Goal: Complete application form

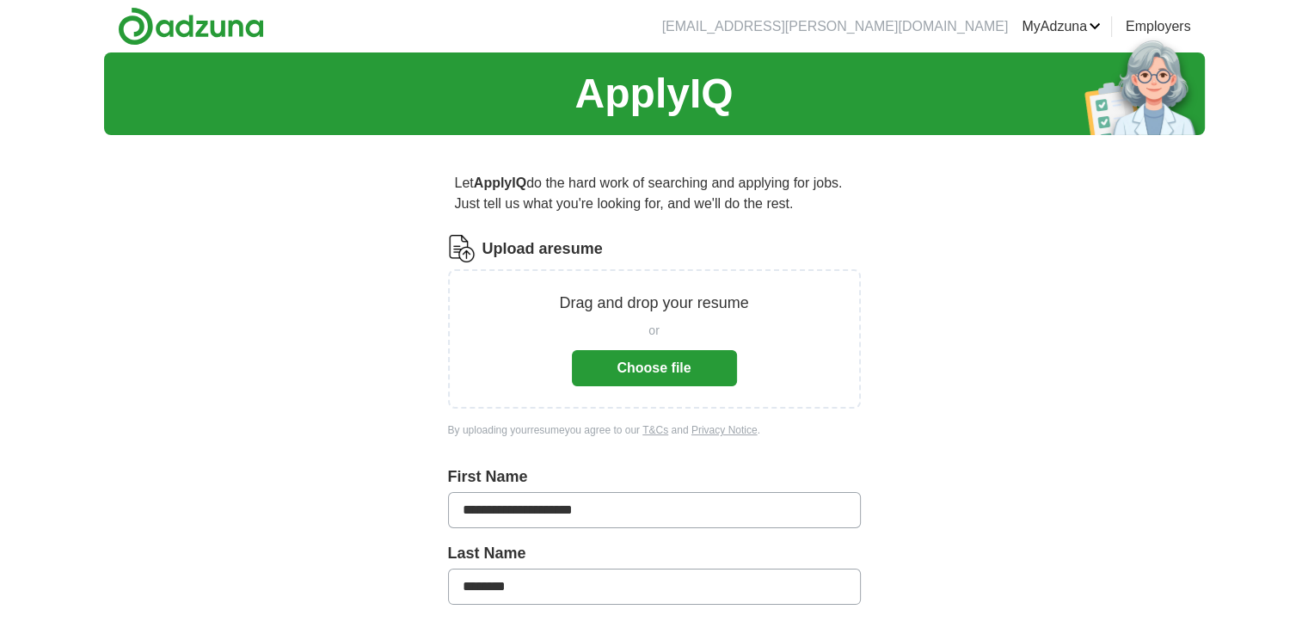
click at [685, 363] on button "Choose file" at bounding box center [654, 368] width 165 height 36
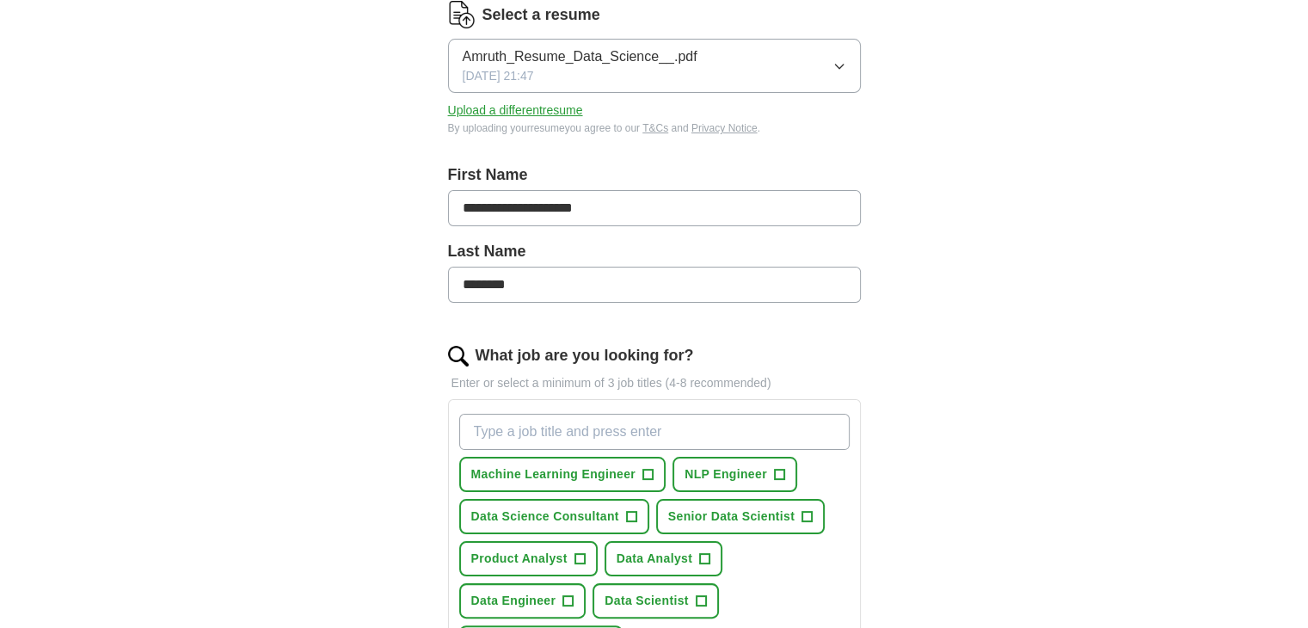
scroll to position [286, 0]
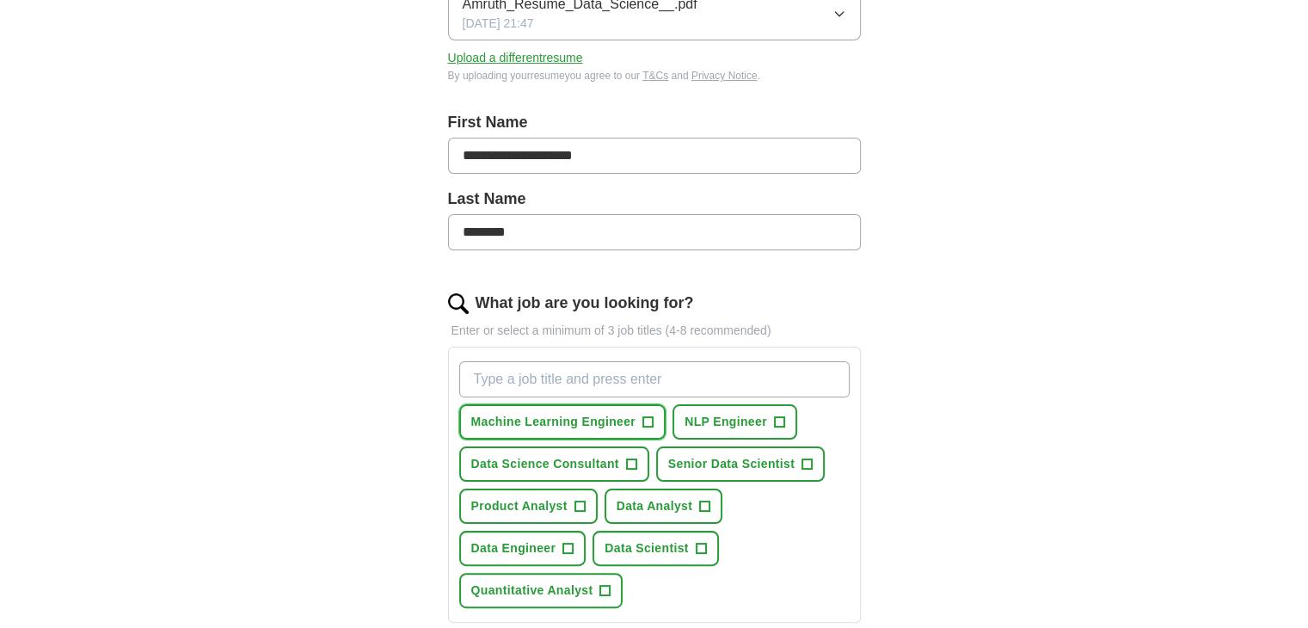
click at [636, 422] on button "Machine Learning Engineer +" at bounding box center [562, 421] width 207 height 35
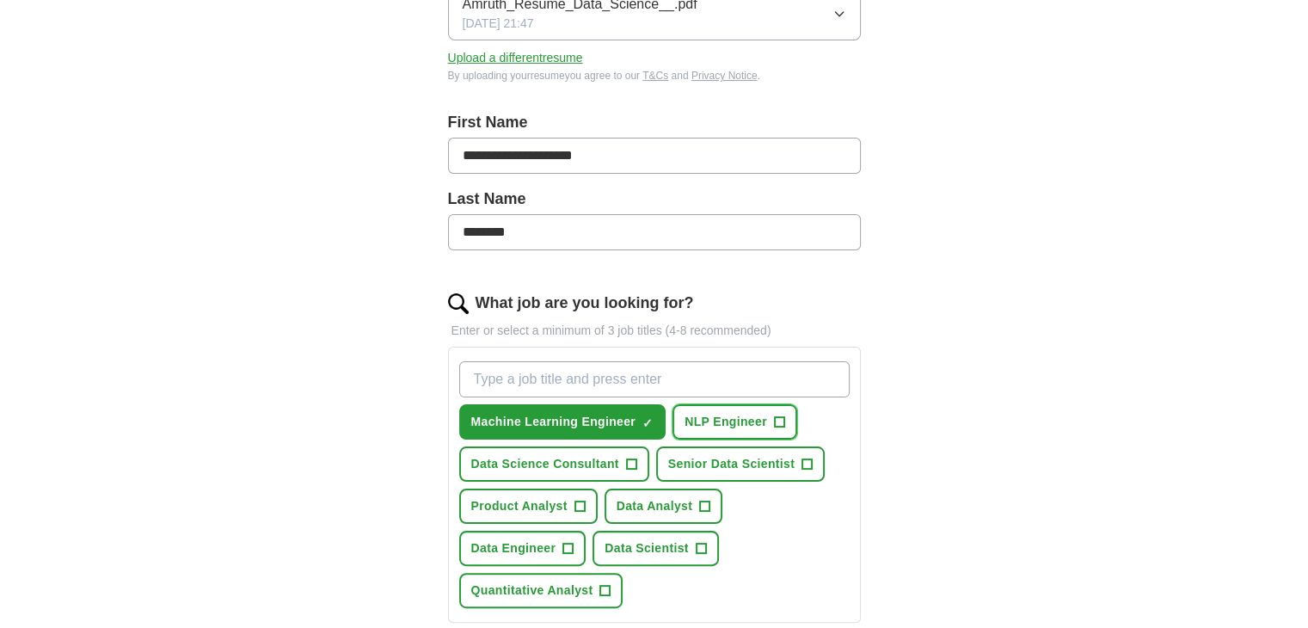
click at [740, 416] on span "NLP Engineer" at bounding box center [726, 422] width 83 height 18
click at [605, 461] on span "Data Science Consultant" at bounding box center [545, 464] width 148 height 18
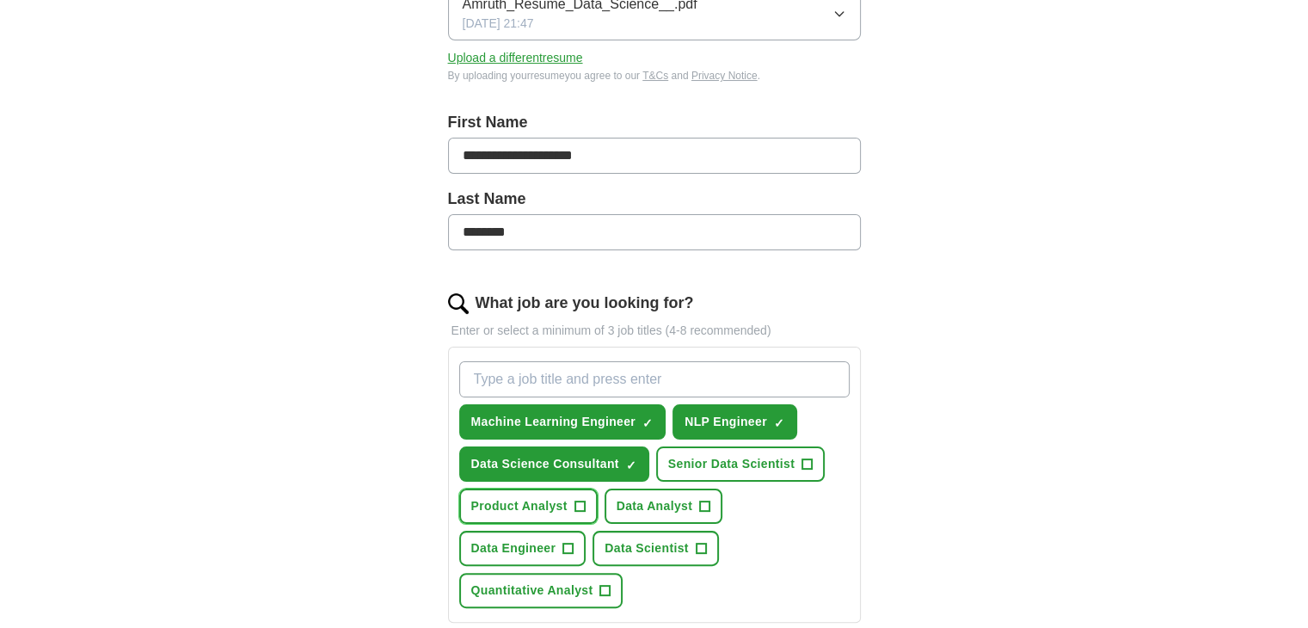
click at [578, 500] on span "+" at bounding box center [580, 507] width 10 height 14
click at [683, 502] on span "Data Analyst" at bounding box center [655, 506] width 77 height 18
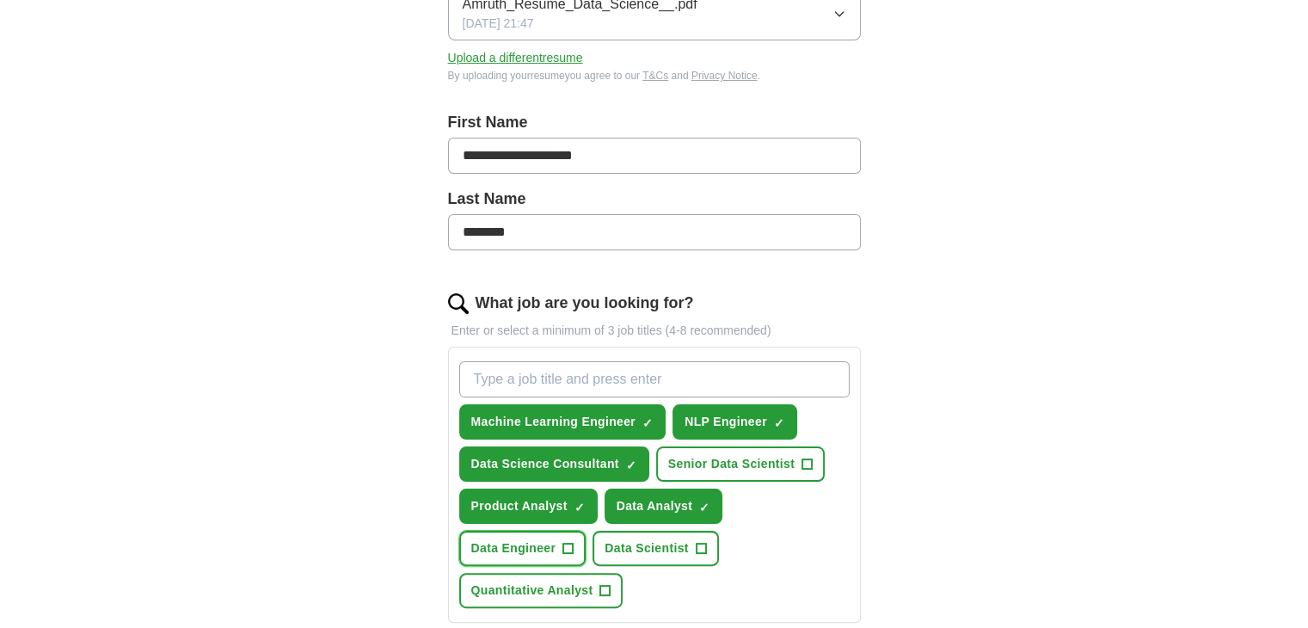
click at [571, 542] on span "+" at bounding box center [568, 549] width 10 height 14
click at [657, 544] on span "Data Scientist" at bounding box center [647, 548] width 84 height 18
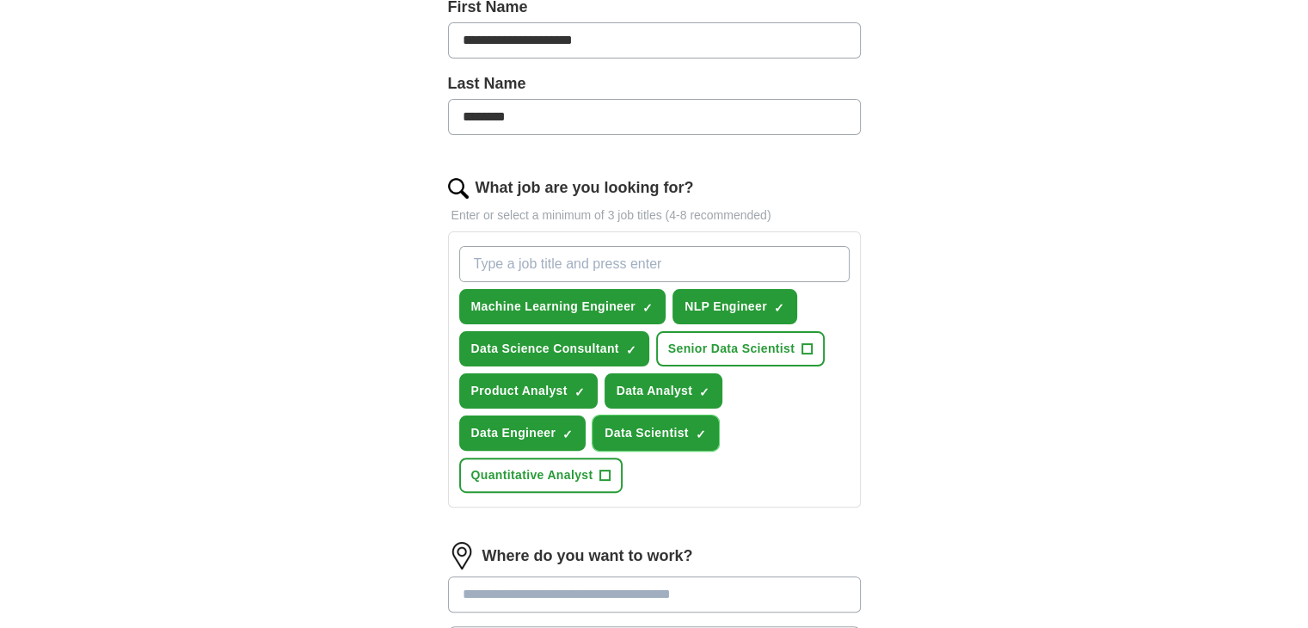
scroll to position [430, 0]
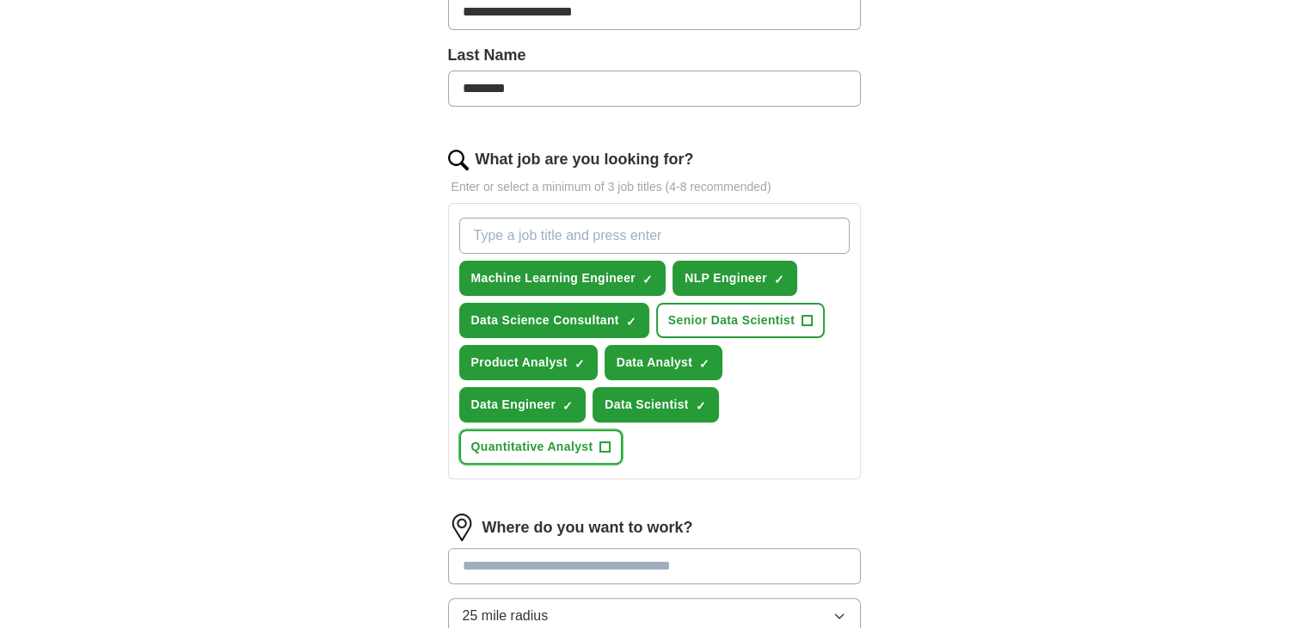
click at [603, 446] on span "+" at bounding box center [605, 447] width 10 height 14
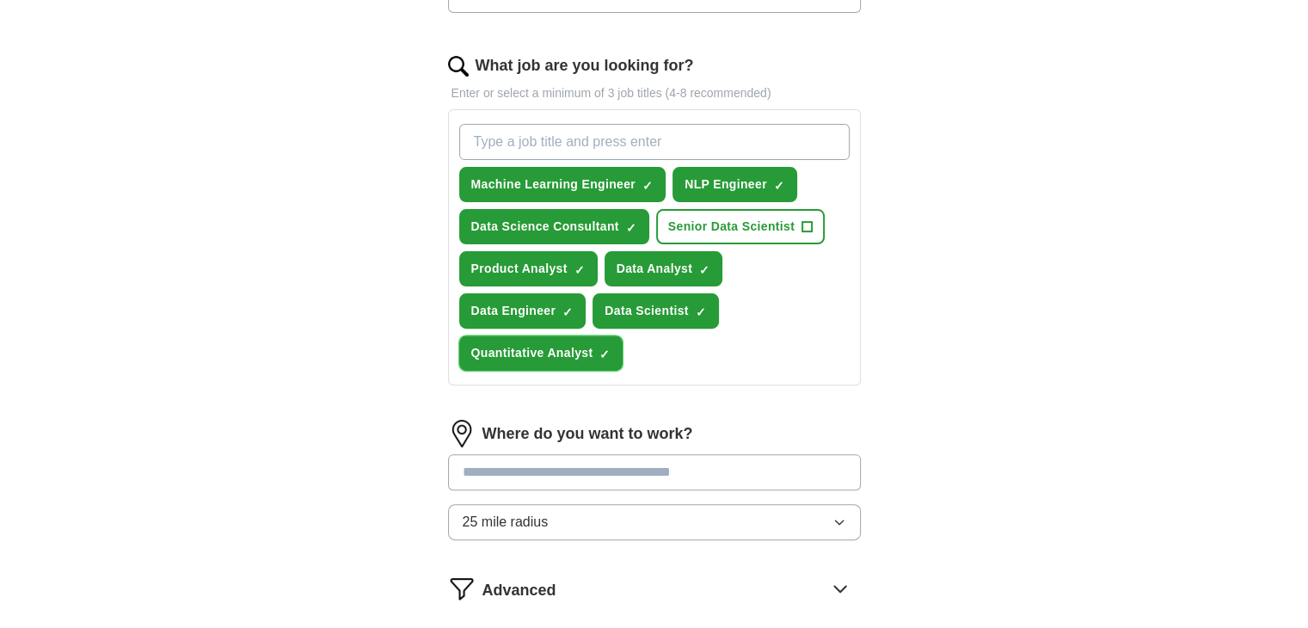
scroll to position [573, 0]
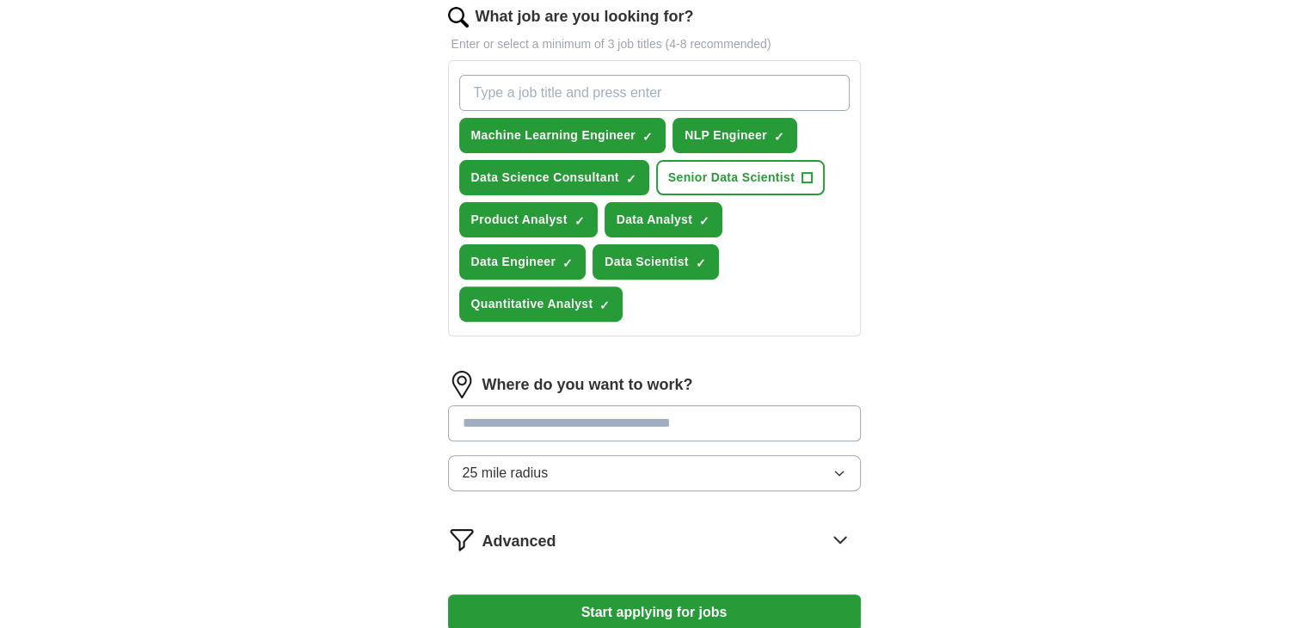
click at [594, 414] on input at bounding box center [654, 423] width 413 height 36
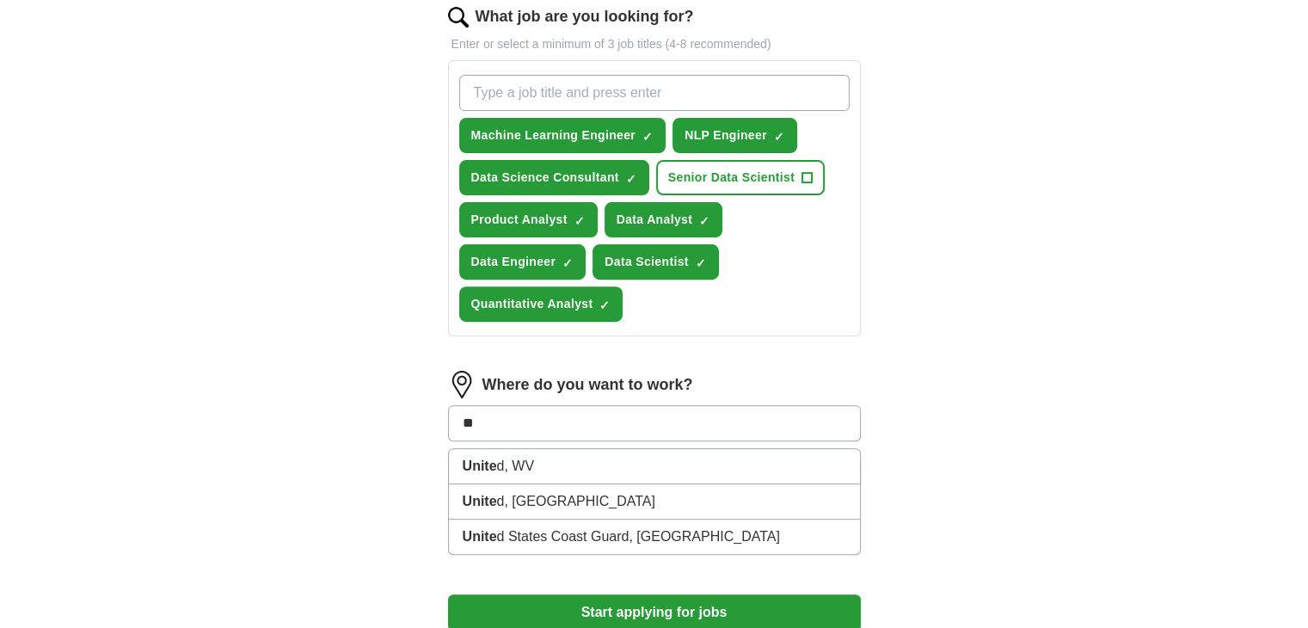
type input "*"
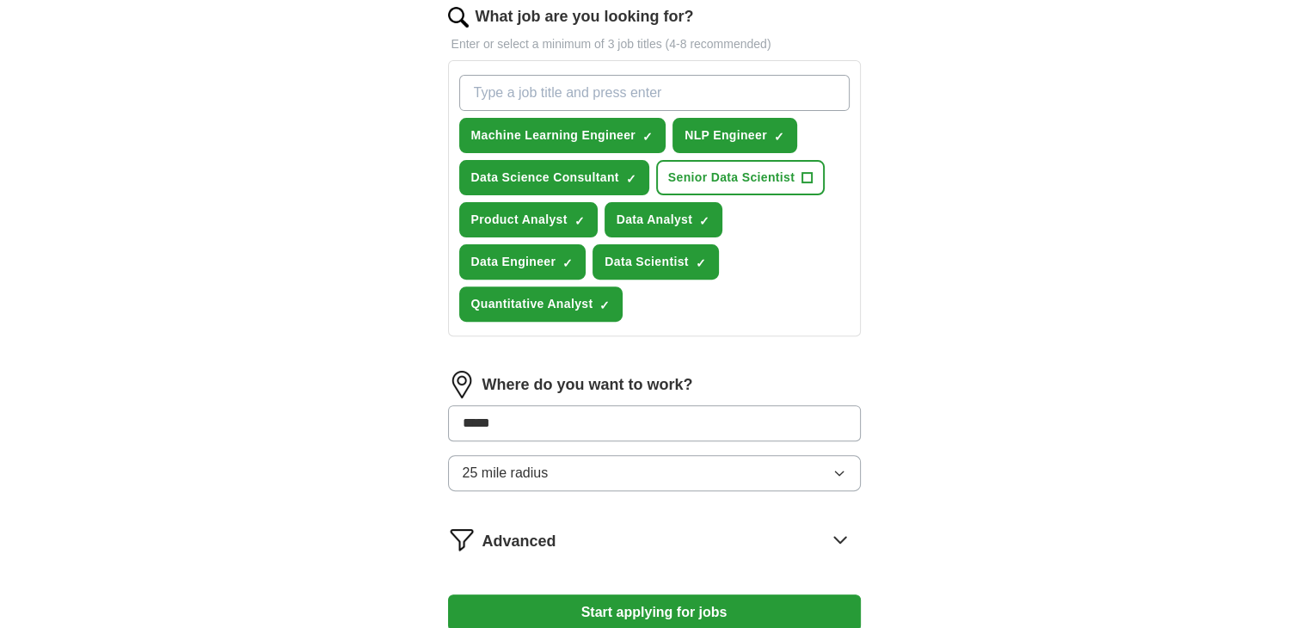
type input "******"
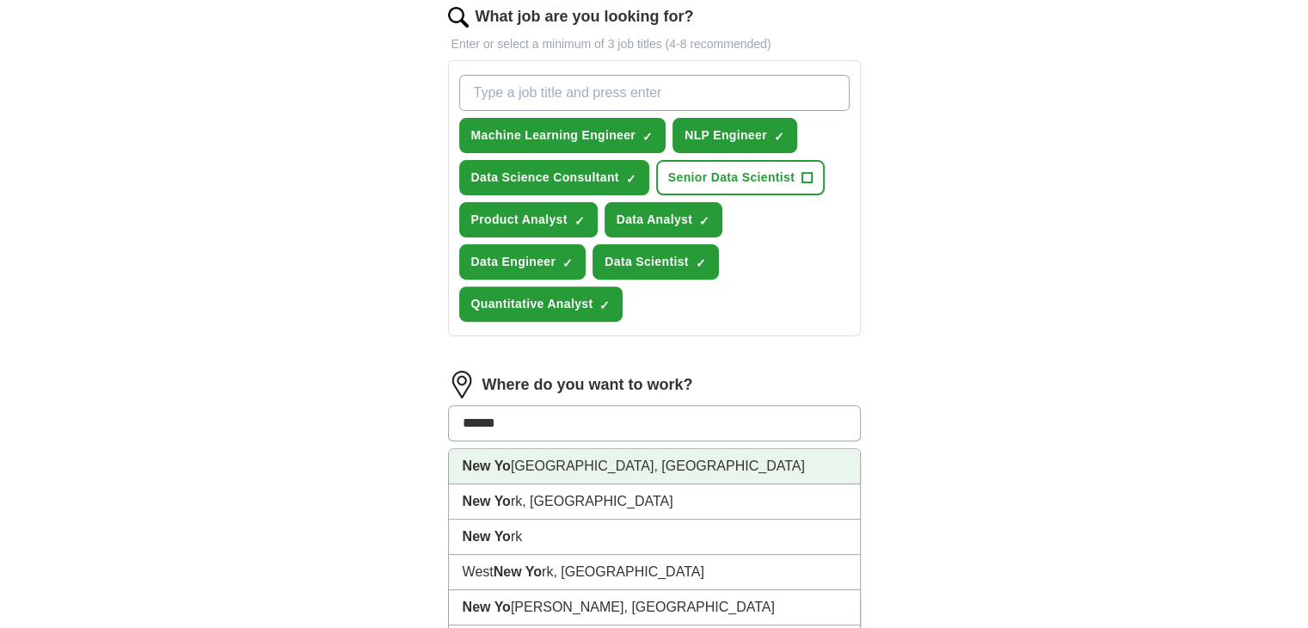
click at [590, 454] on li "[GEOGRAPHIC_DATA], [GEOGRAPHIC_DATA]" at bounding box center [654, 466] width 411 height 35
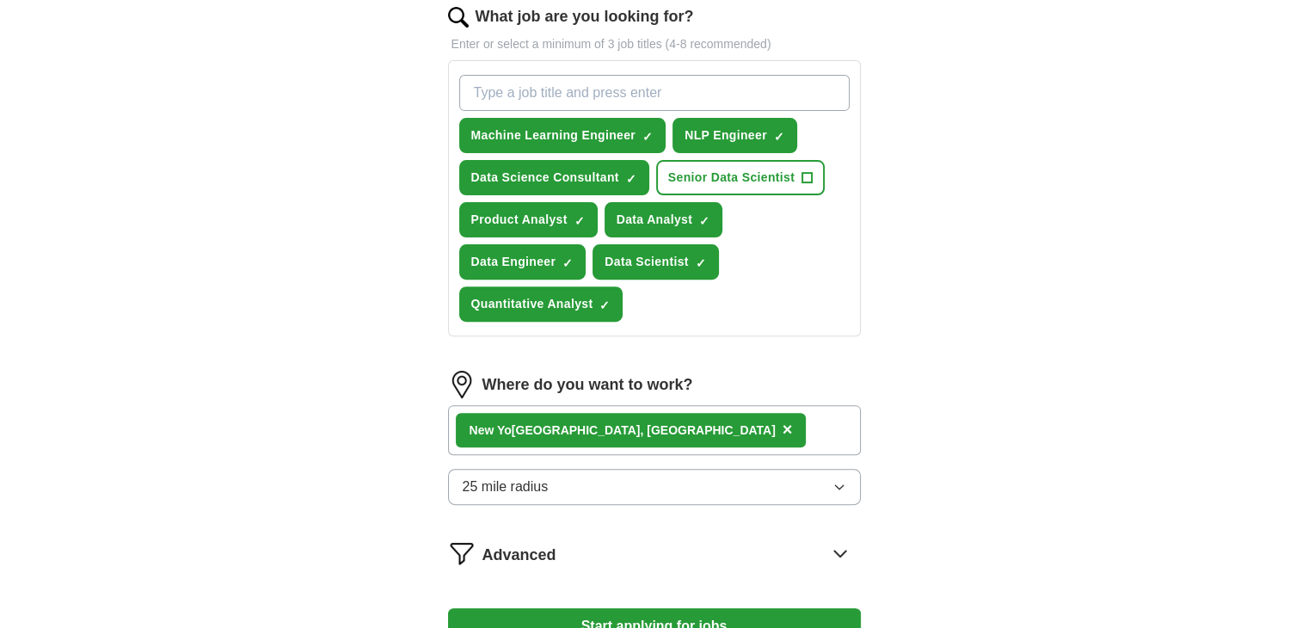
click at [640, 435] on div "[GEOGRAPHIC_DATA], [GEOGRAPHIC_DATA] ×" at bounding box center [654, 430] width 413 height 50
click at [648, 418] on div "[GEOGRAPHIC_DATA], [GEOGRAPHIC_DATA] ×" at bounding box center [654, 430] width 413 height 50
click at [649, 418] on div "[GEOGRAPHIC_DATA], [GEOGRAPHIC_DATA] ×" at bounding box center [654, 430] width 413 height 50
click at [783, 422] on span "×" at bounding box center [788, 429] width 10 height 19
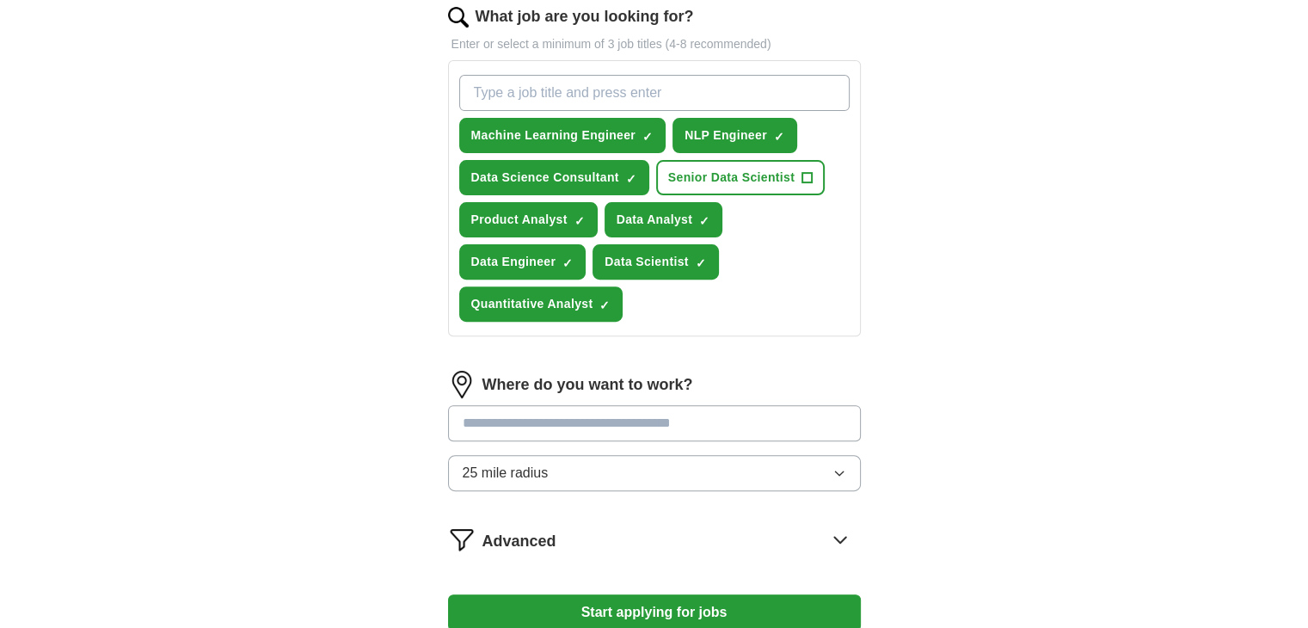
click at [568, 426] on input at bounding box center [654, 423] width 413 height 36
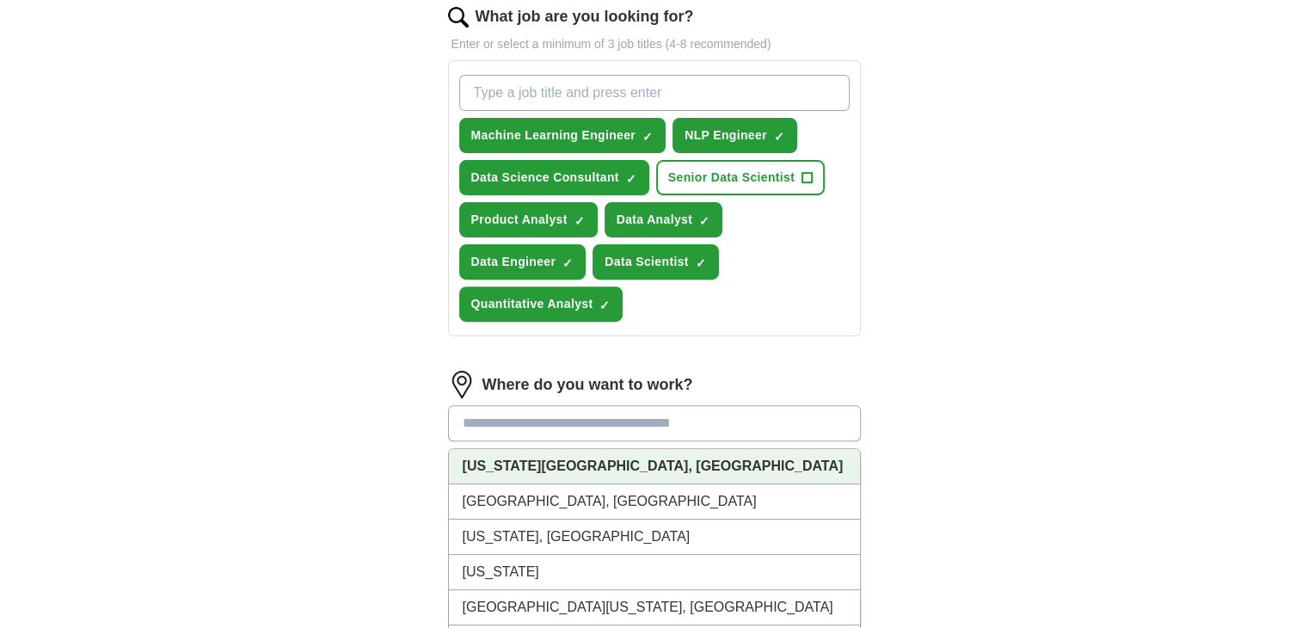
click at [563, 468] on li "[US_STATE][GEOGRAPHIC_DATA], [GEOGRAPHIC_DATA]" at bounding box center [654, 466] width 411 height 35
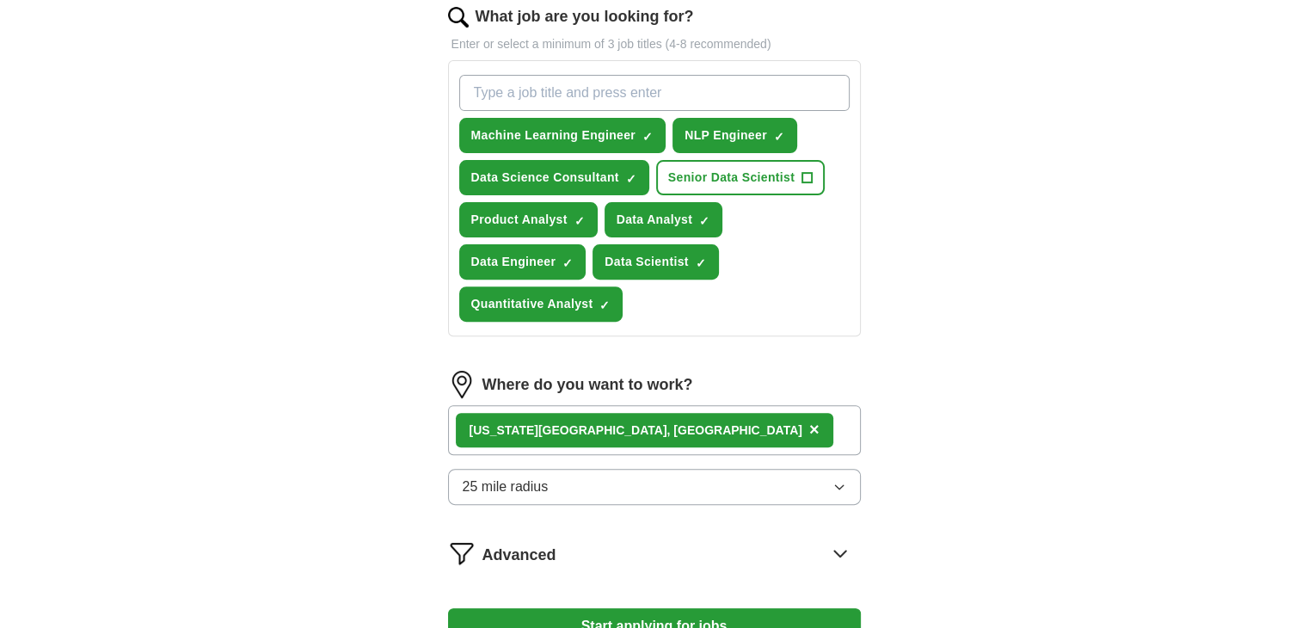
click at [637, 428] on div "[US_STATE][GEOGRAPHIC_DATA], [GEOGRAPHIC_DATA] ×" at bounding box center [654, 430] width 413 height 50
click at [637, 434] on div "[US_STATE][GEOGRAPHIC_DATA], [GEOGRAPHIC_DATA] ×" at bounding box center [654, 430] width 413 height 50
click at [576, 487] on button "25 mile radius" at bounding box center [654, 487] width 413 height 36
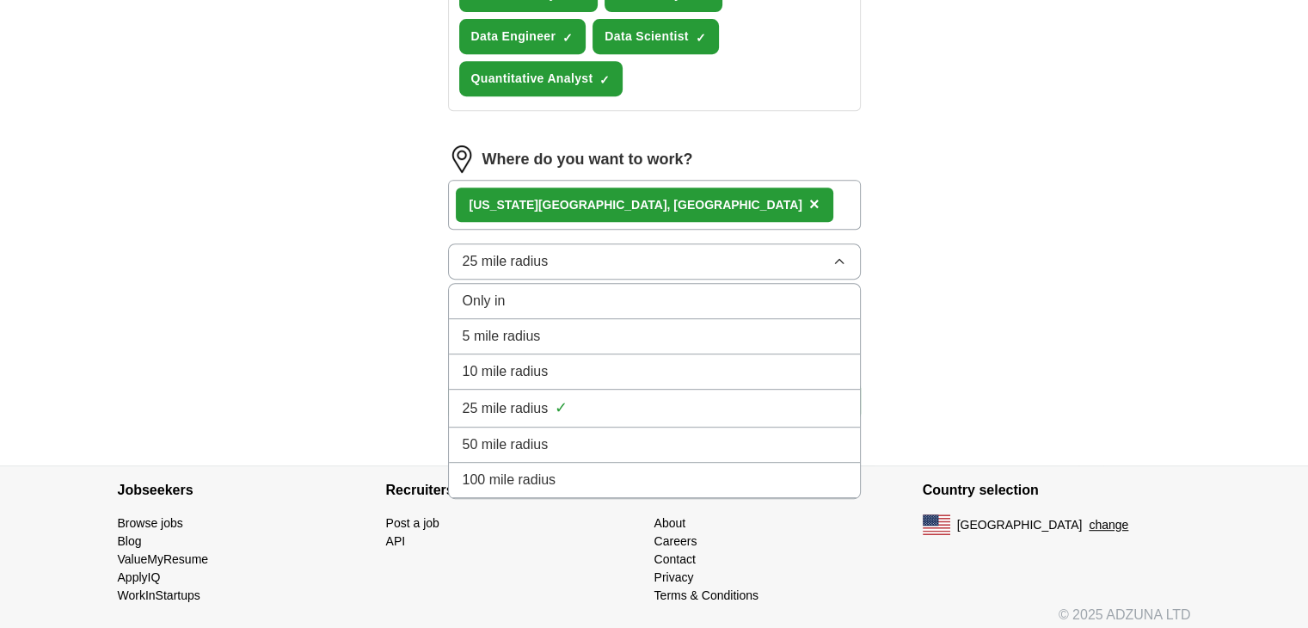
scroll to position [803, 0]
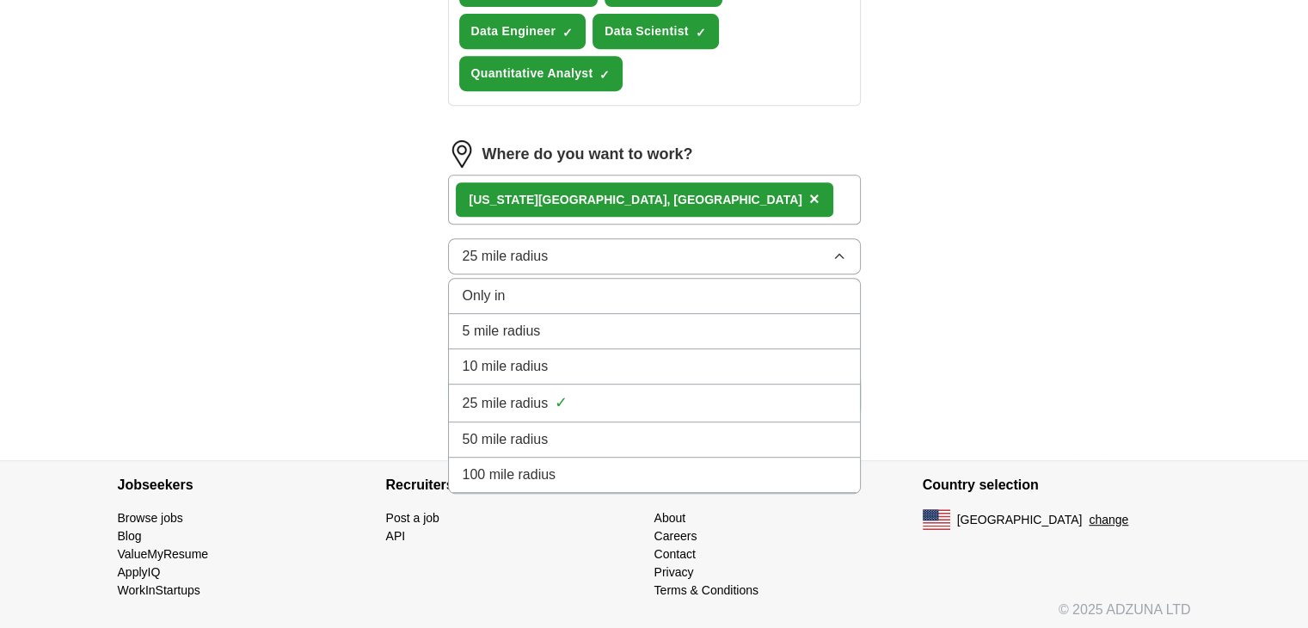
click at [569, 469] on div "100 mile radius" at bounding box center [655, 475] width 384 height 21
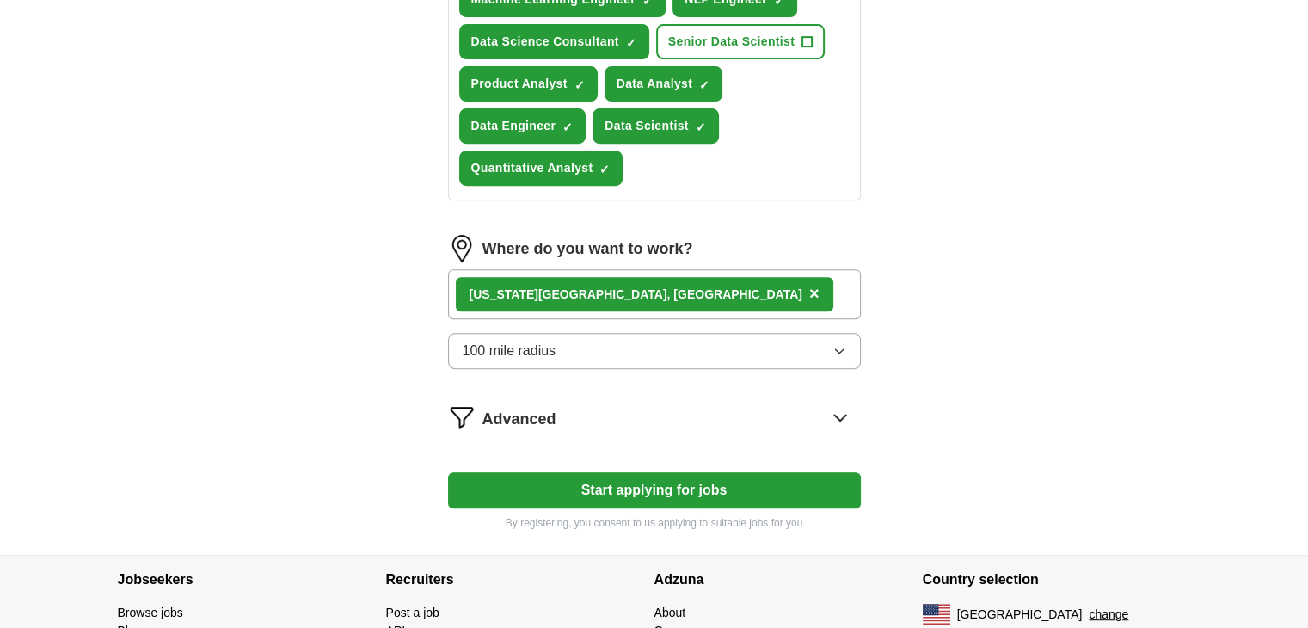
scroll to position [661, 0]
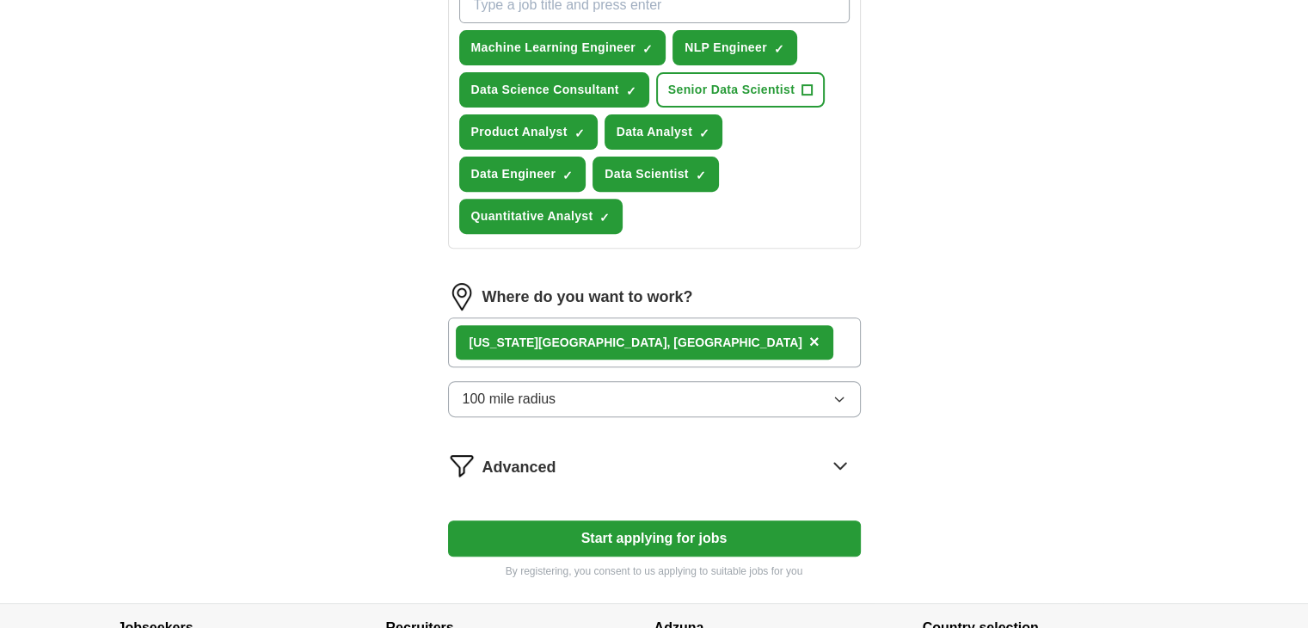
click at [809, 338] on span "×" at bounding box center [814, 341] width 10 height 19
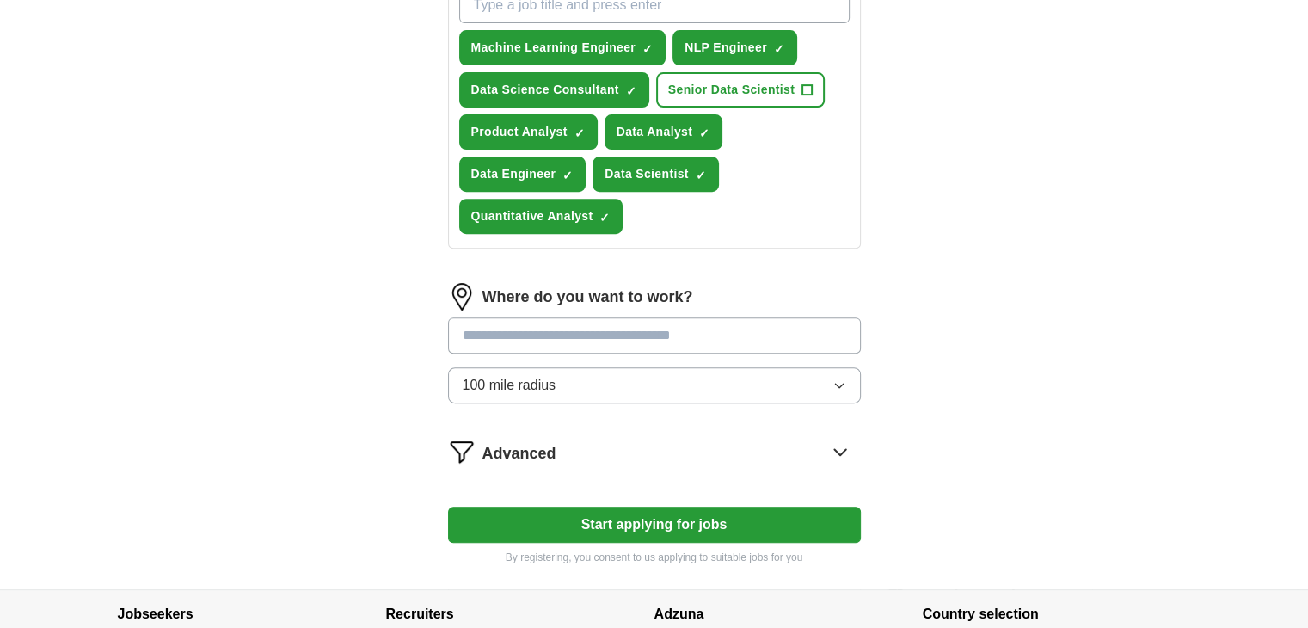
click at [550, 331] on input at bounding box center [654, 335] width 413 height 36
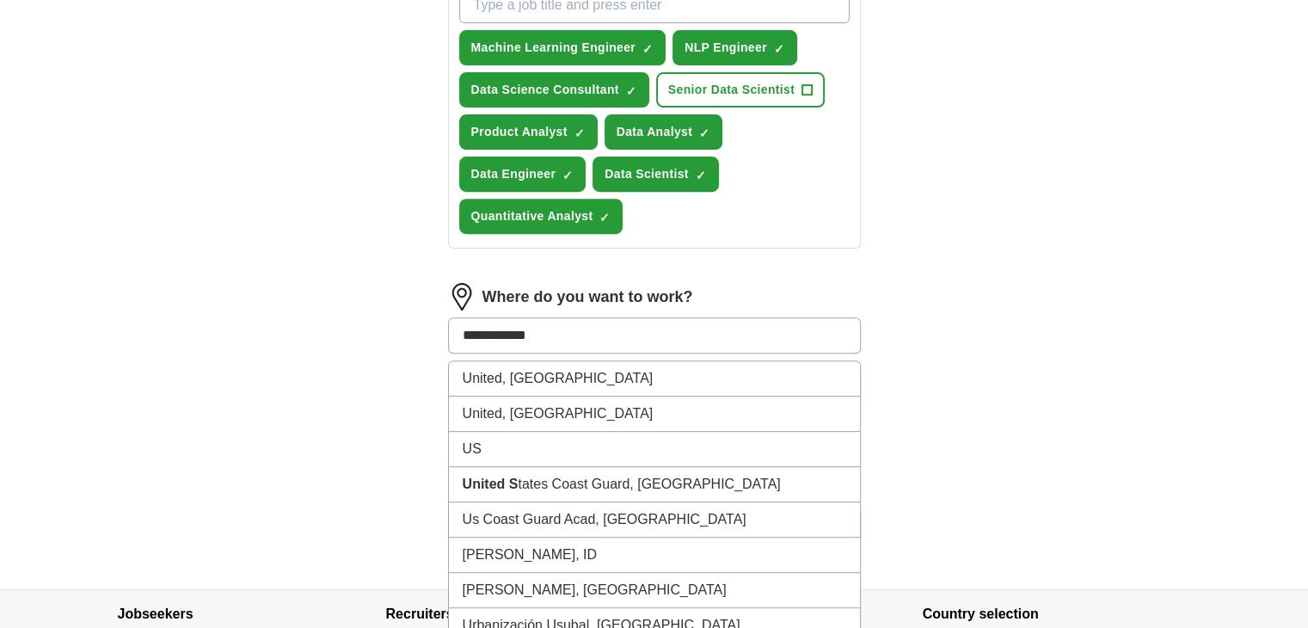
type input "**********"
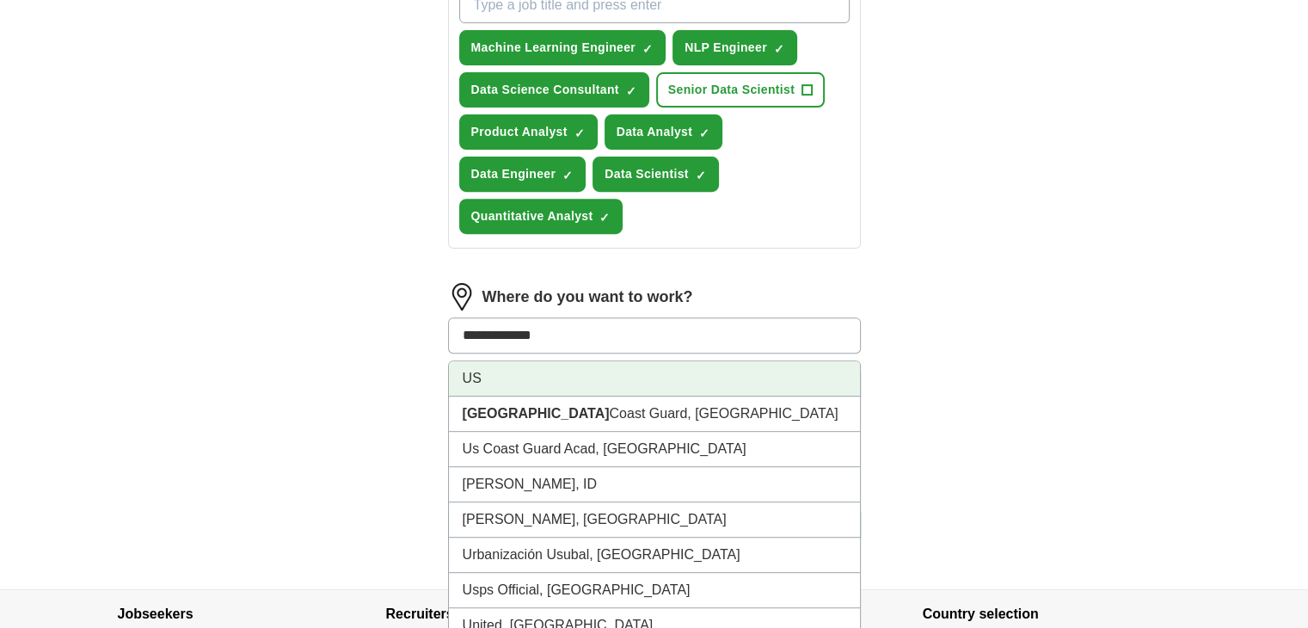
click at [531, 372] on li "US" at bounding box center [654, 378] width 411 height 35
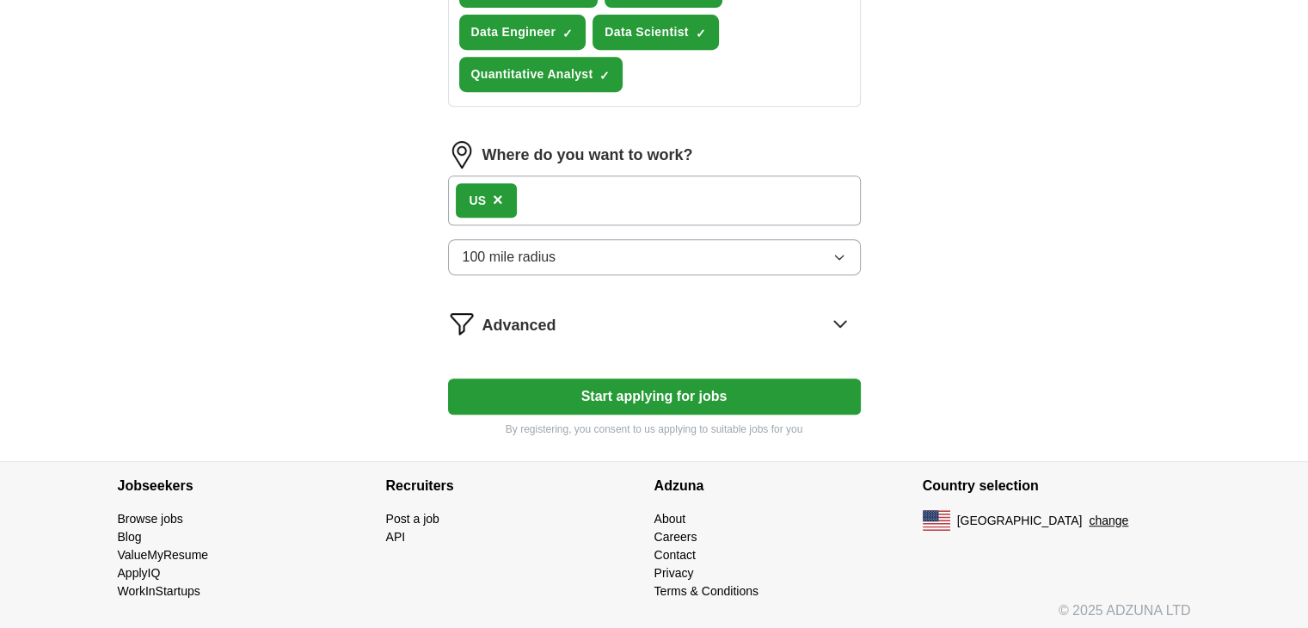
scroll to position [803, 0]
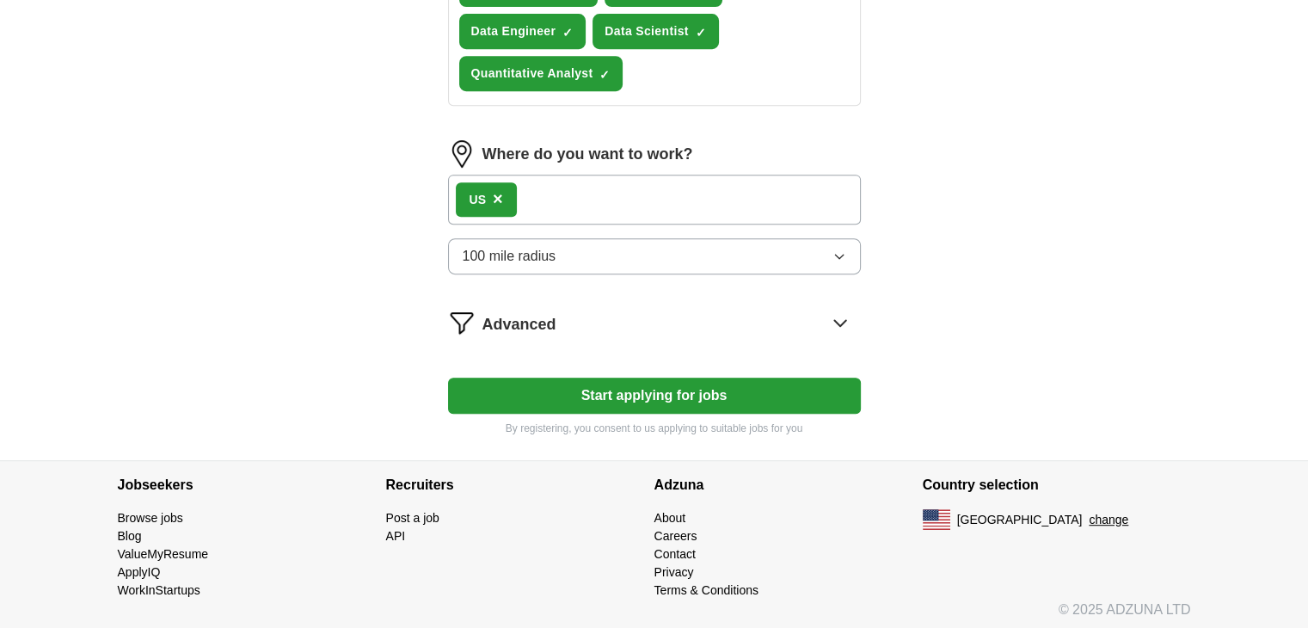
click at [698, 395] on button "Start applying for jobs" at bounding box center [654, 396] width 413 height 36
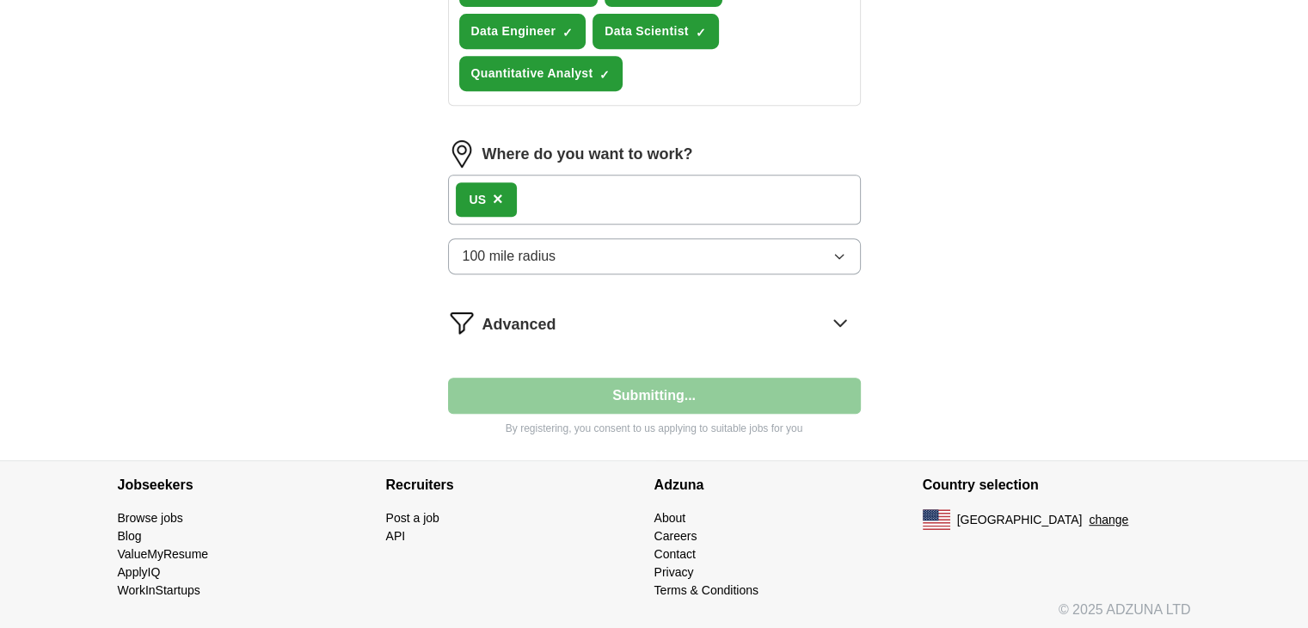
select select "**"
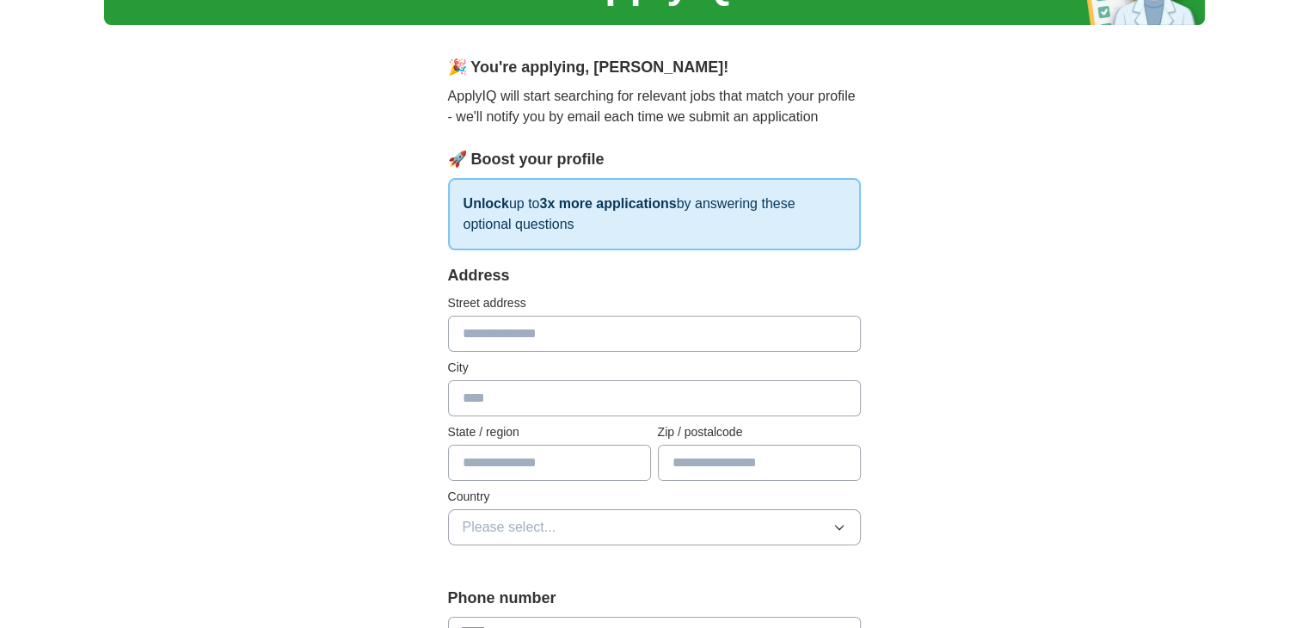
scroll to position [143, 0]
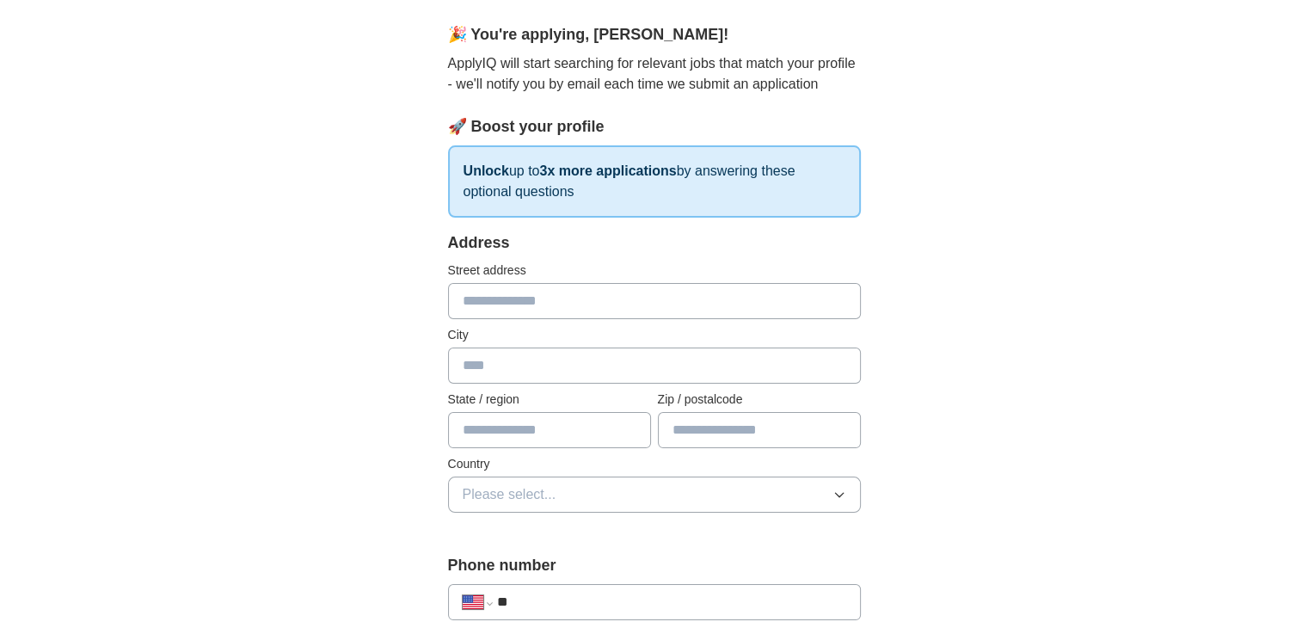
click at [535, 314] on input "text" at bounding box center [654, 301] width 413 height 36
type input "**********"
type input "********"
type input "*****"
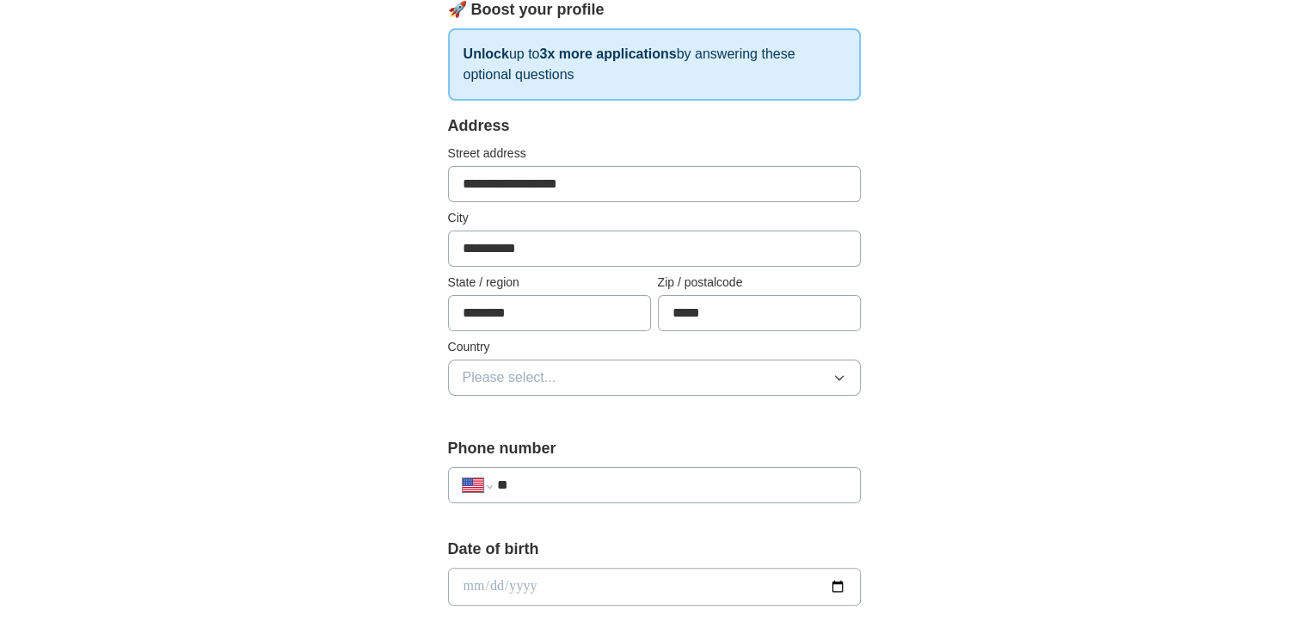
scroll to position [286, 0]
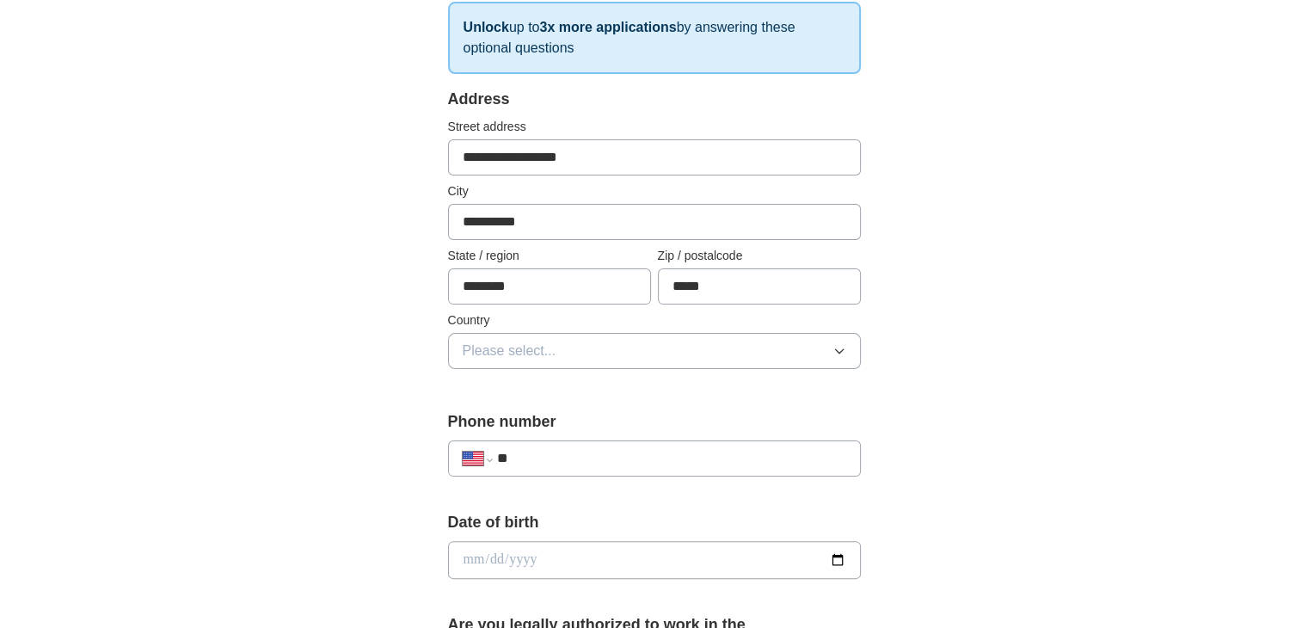
click at [536, 343] on span "Please select..." at bounding box center [510, 351] width 94 height 21
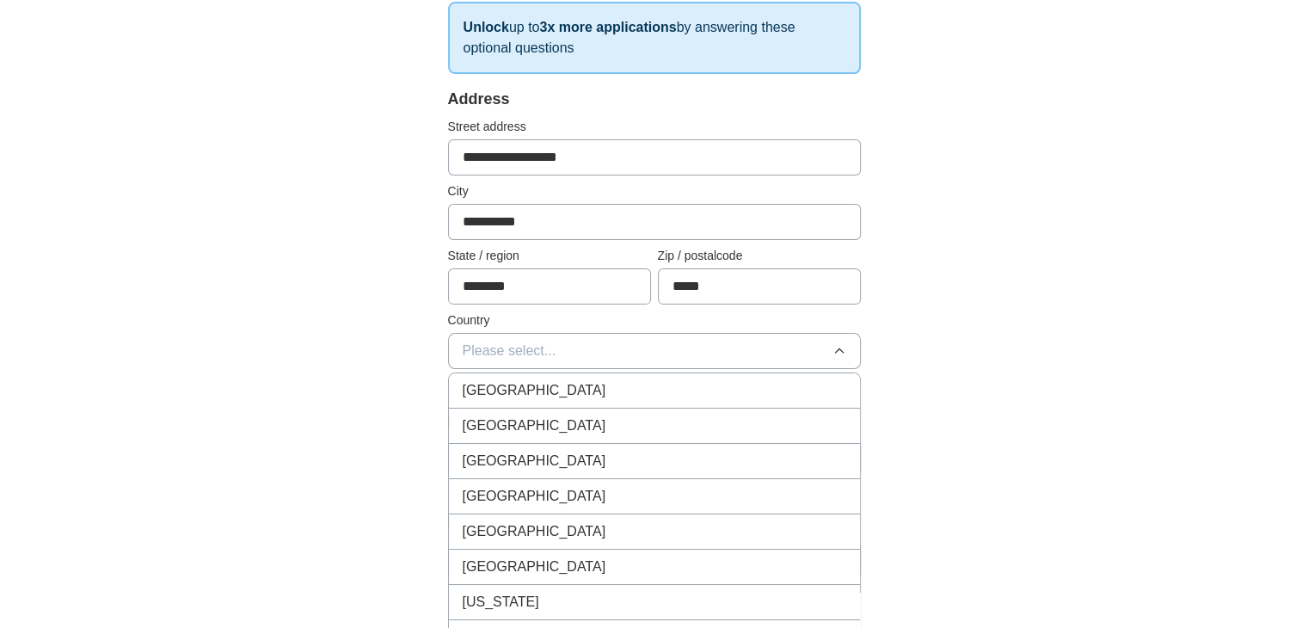
click at [544, 420] on span "[GEOGRAPHIC_DATA]" at bounding box center [535, 425] width 144 height 21
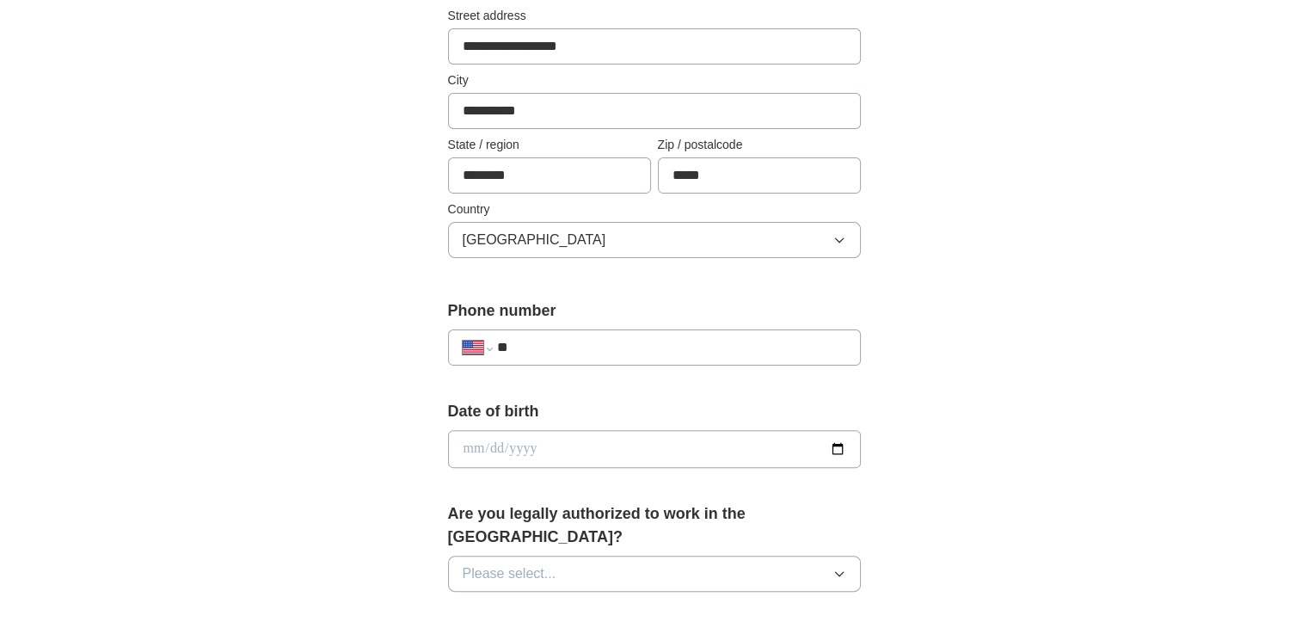
scroll to position [430, 0]
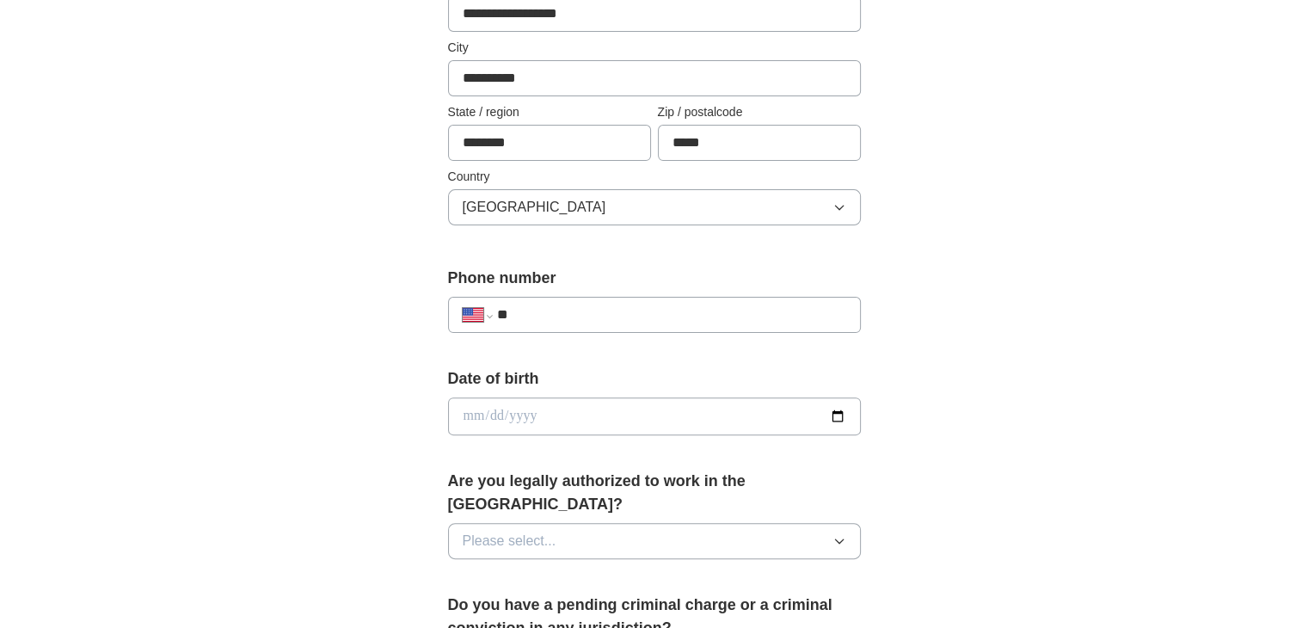
click at [575, 317] on input "**" at bounding box center [670, 315] width 349 height 21
type input "**********"
click at [841, 415] on input "date" at bounding box center [654, 416] width 413 height 38
type input "**********"
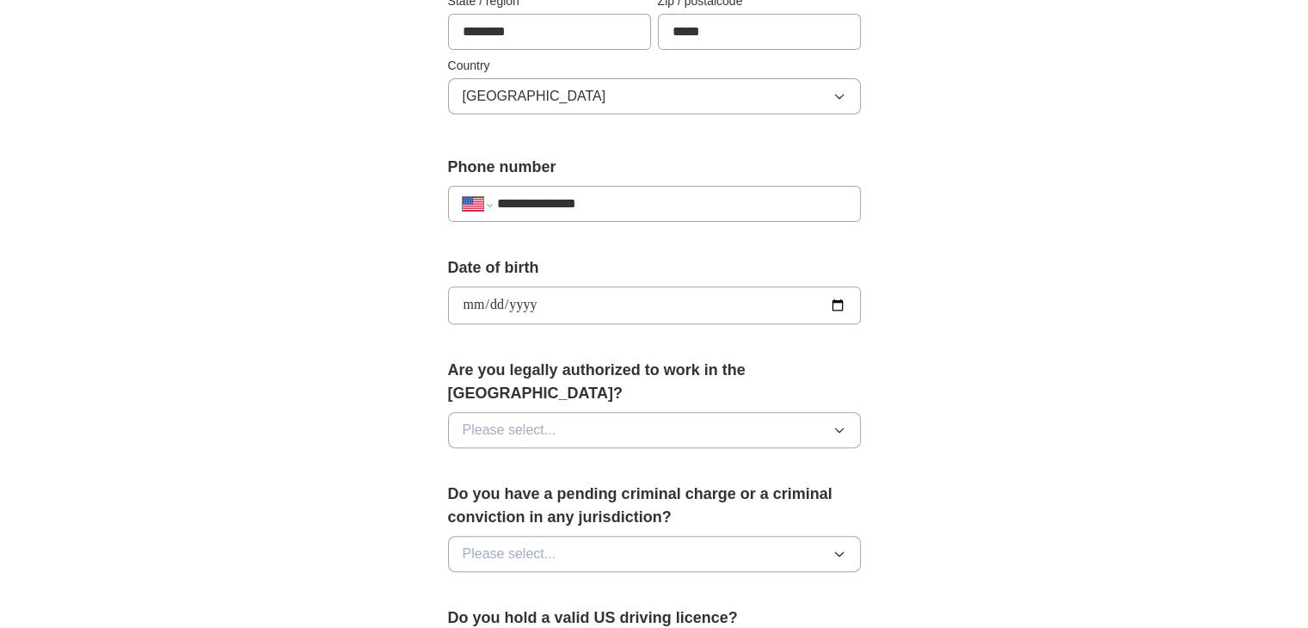
scroll to position [573, 0]
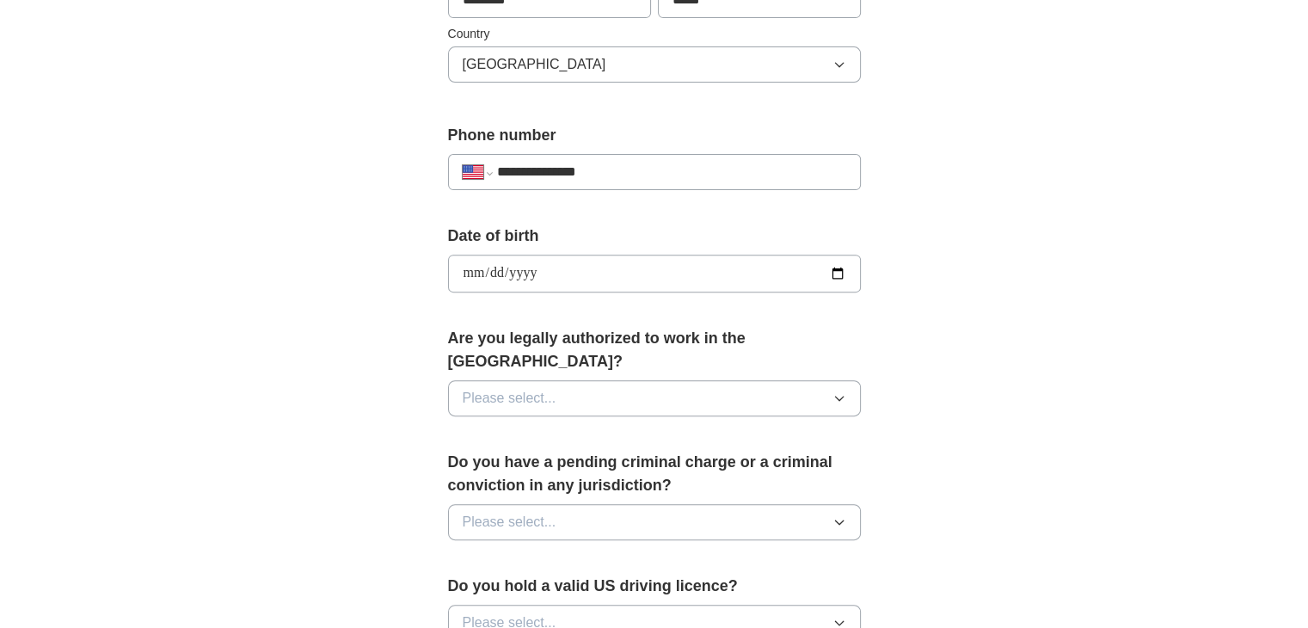
click at [584, 380] on button "Please select..." at bounding box center [654, 398] width 413 height 36
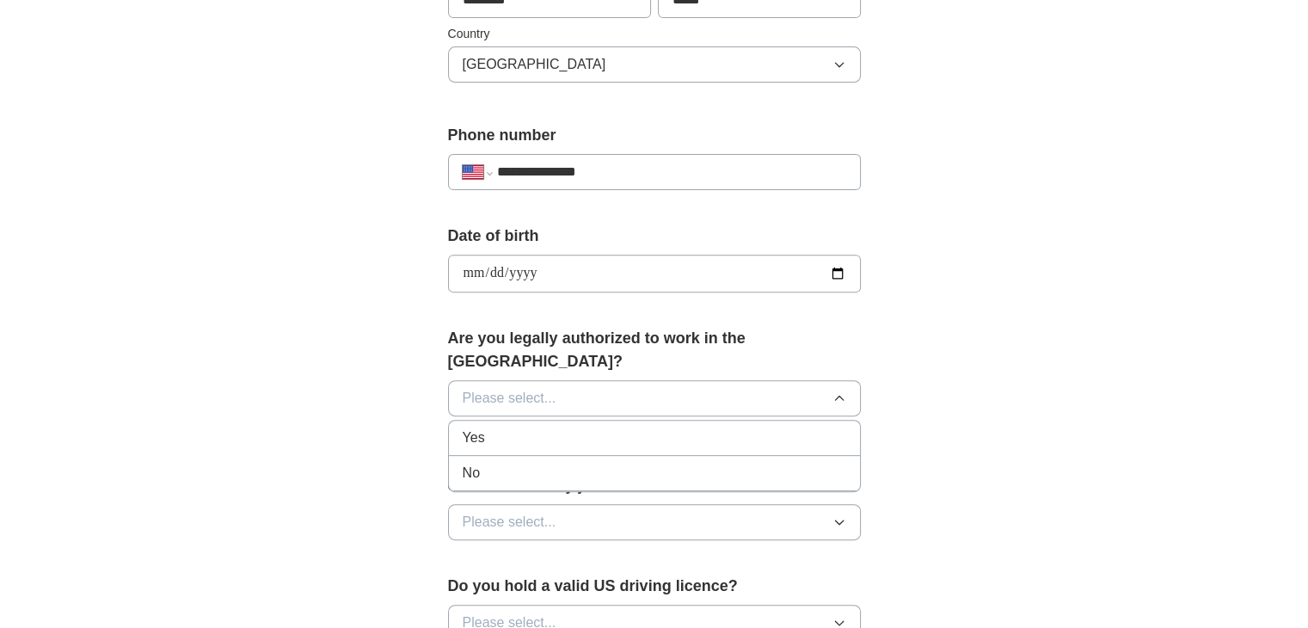
click at [520, 428] on div "Yes" at bounding box center [655, 438] width 384 height 21
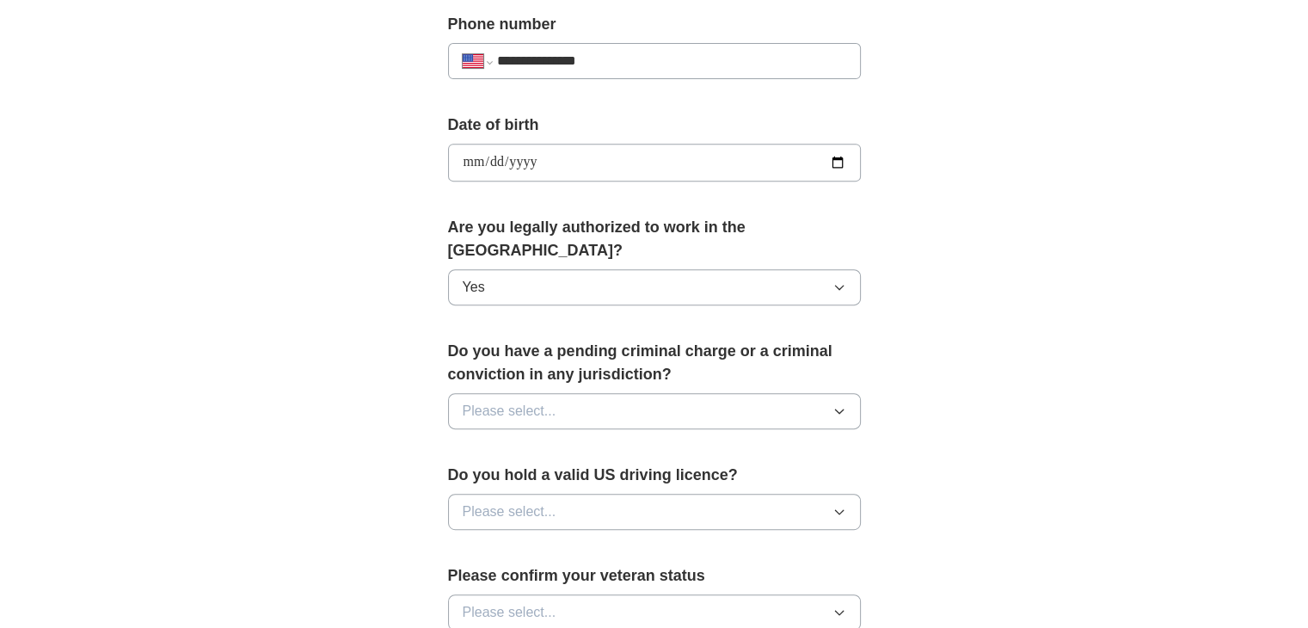
scroll to position [717, 0]
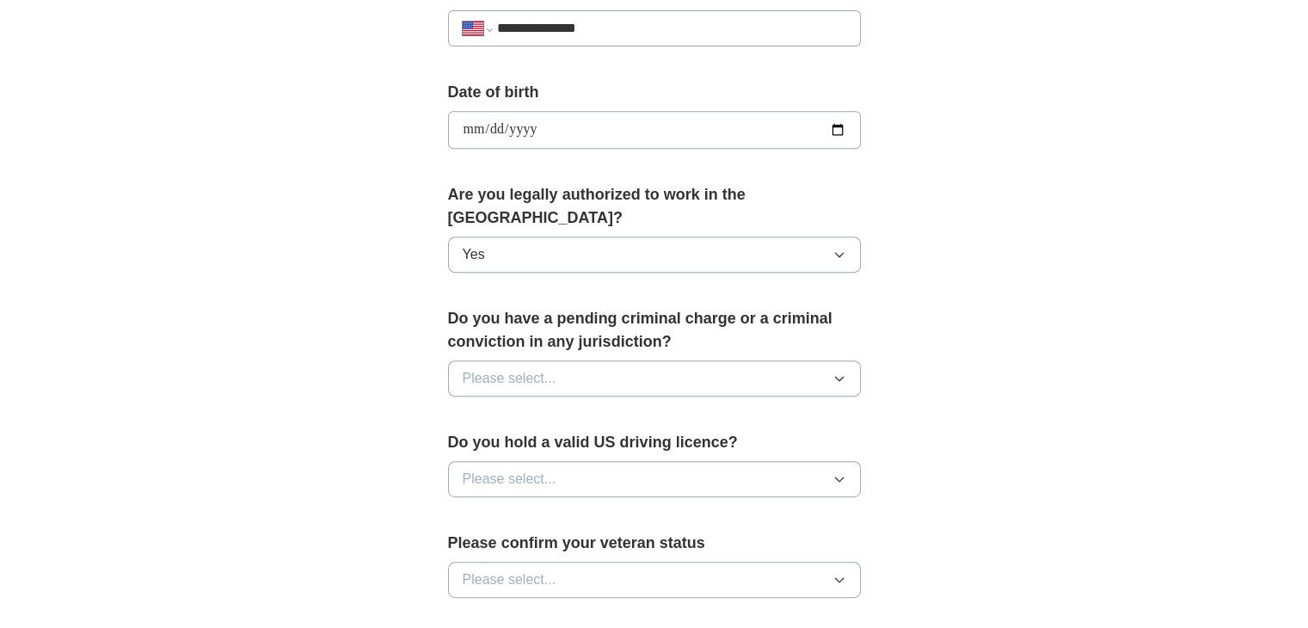
click at [564, 360] on button "Please select..." at bounding box center [654, 378] width 413 height 36
click at [531, 443] on div "No" at bounding box center [655, 453] width 384 height 21
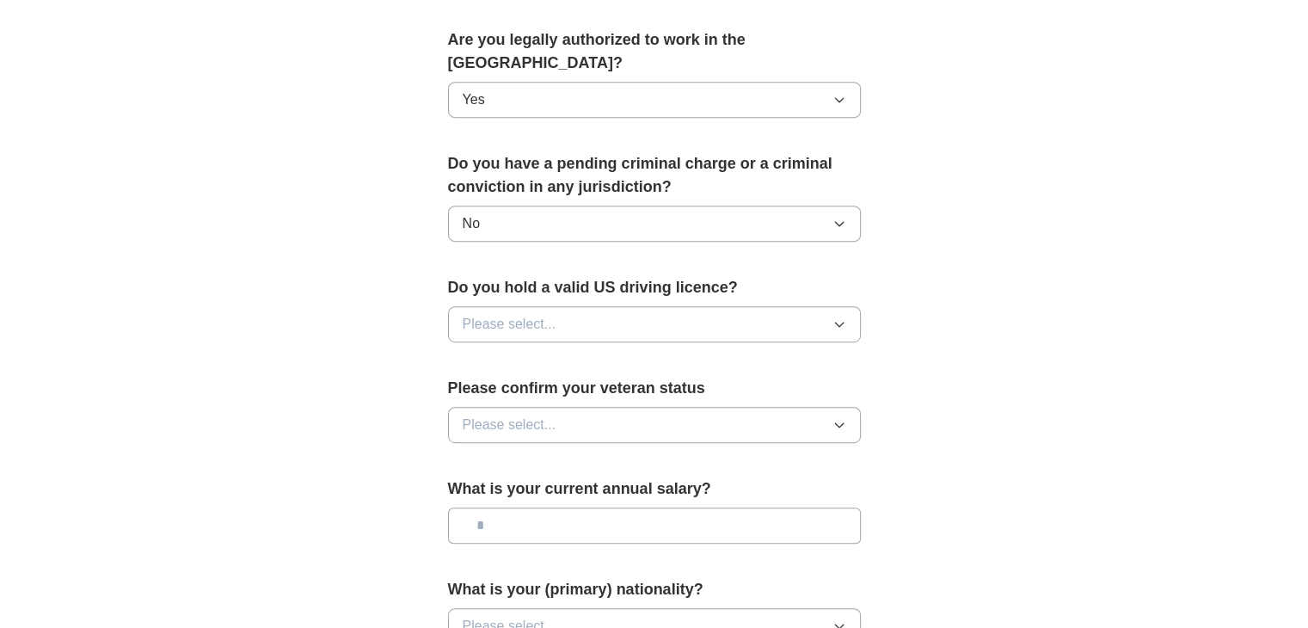
scroll to position [1003, 0]
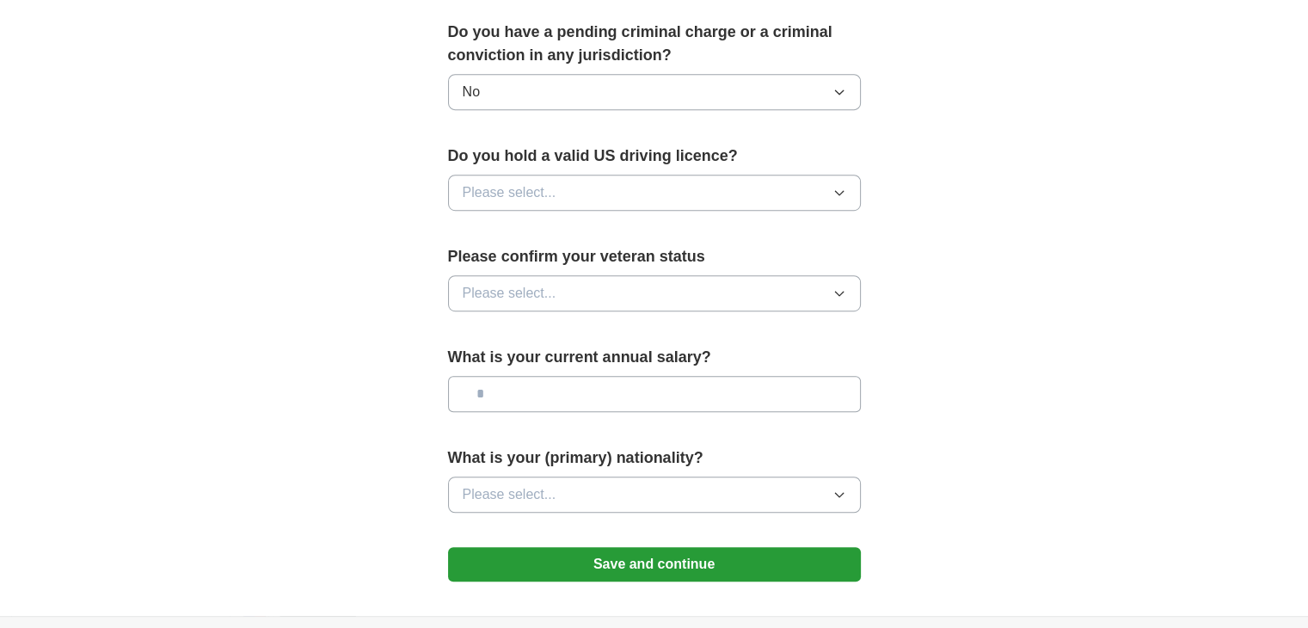
click at [526, 182] on span "Please select..." at bounding box center [510, 192] width 94 height 21
click at [523, 222] on div "Yes" at bounding box center [655, 232] width 384 height 21
click at [551, 283] on span "Please select..." at bounding box center [510, 293] width 94 height 21
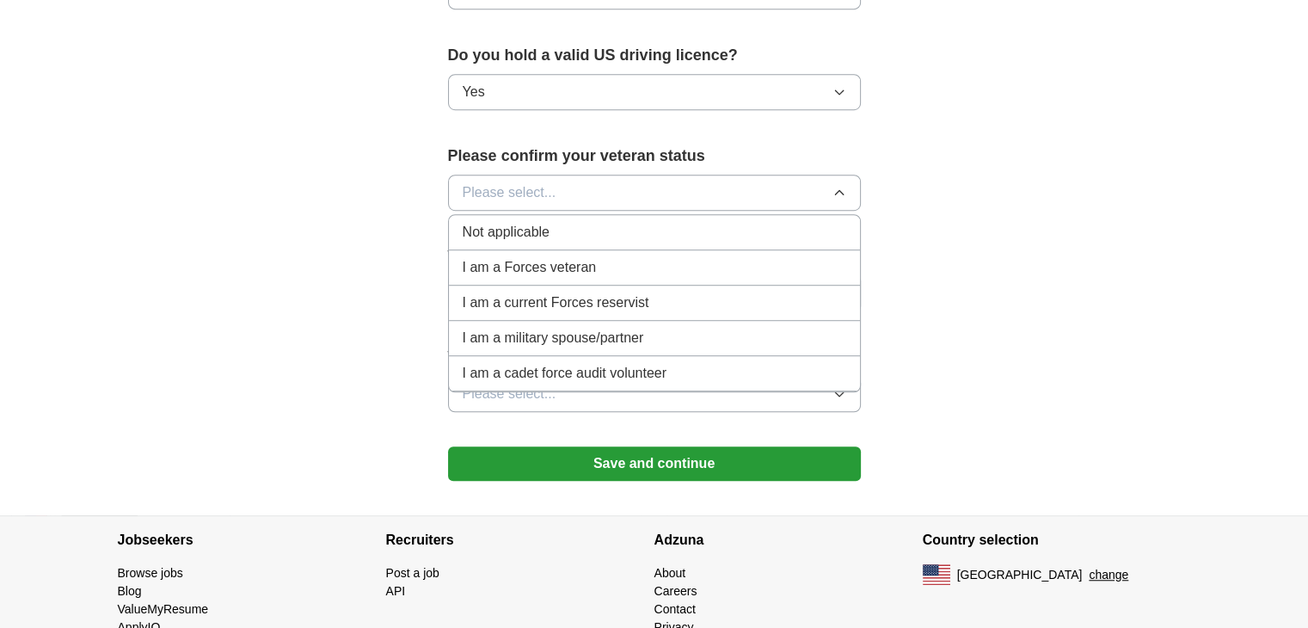
scroll to position [1136, 0]
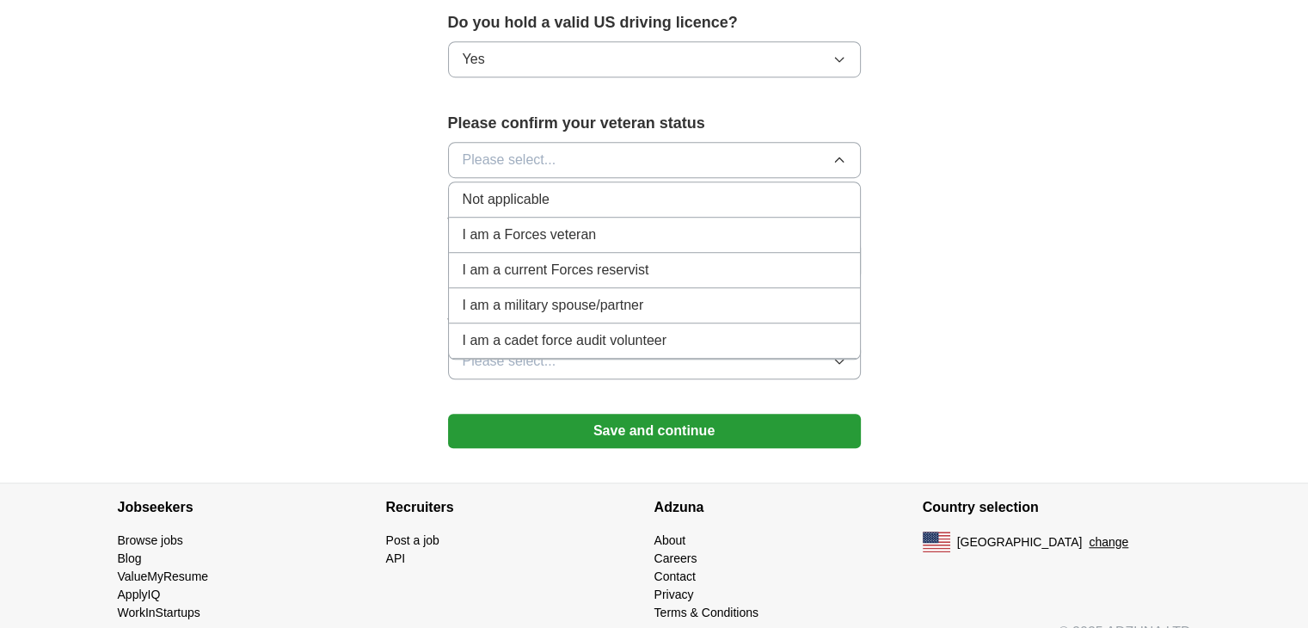
click at [514, 189] on span "Not applicable" at bounding box center [506, 199] width 87 height 21
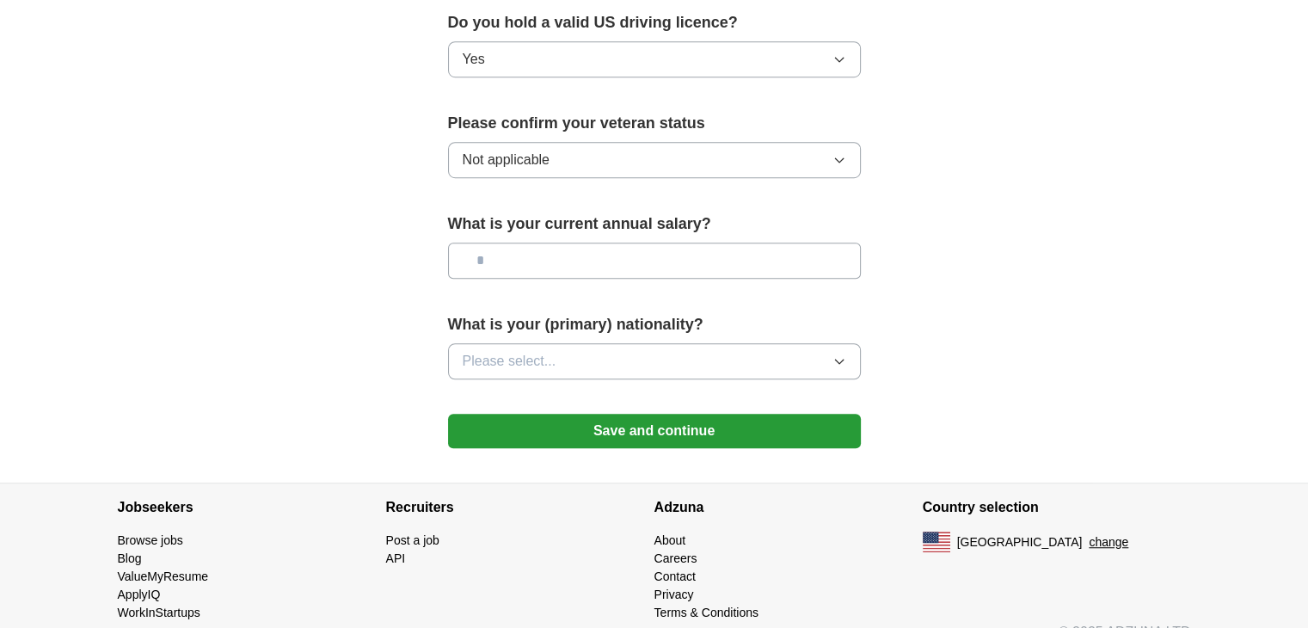
click at [558, 243] on input "text" at bounding box center [654, 261] width 413 height 36
click at [565, 343] on button "Please select..." at bounding box center [654, 361] width 413 height 36
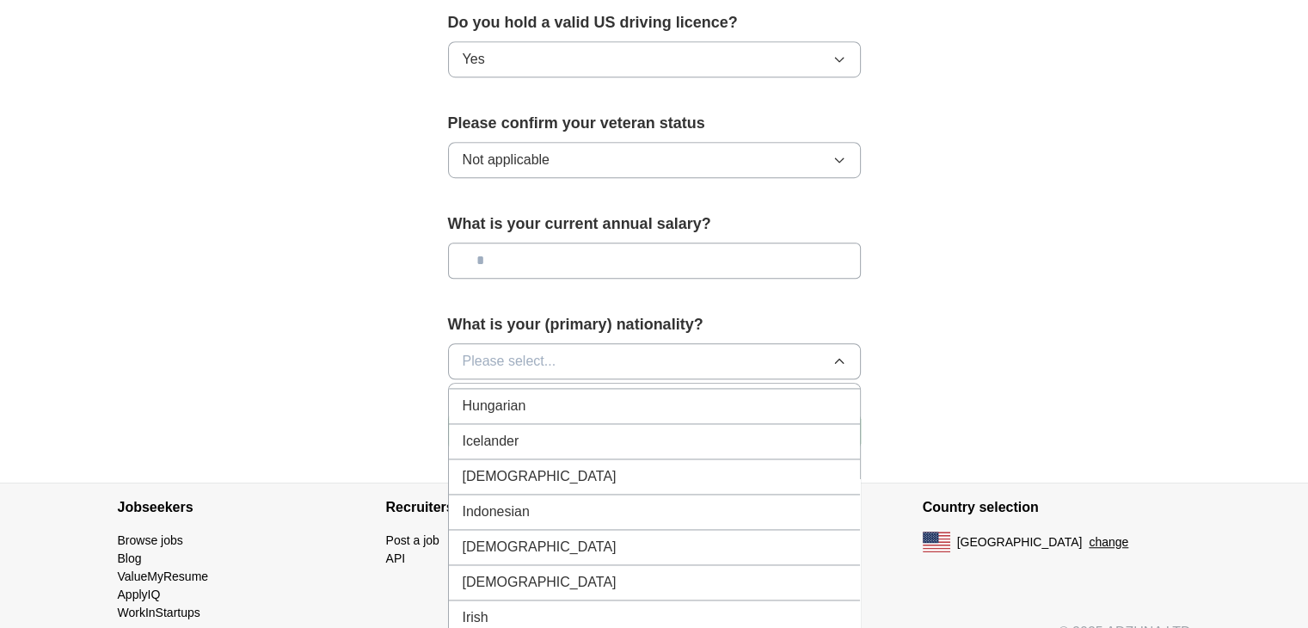
scroll to position [2723, 0]
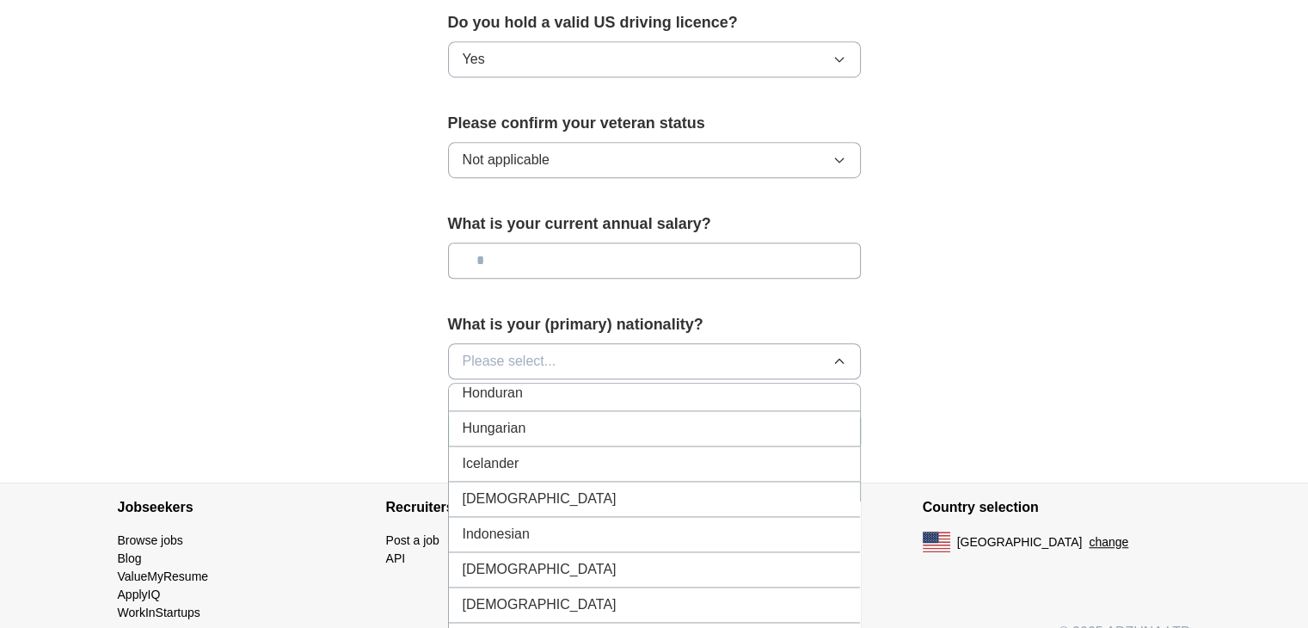
click at [524, 489] on div "[DEMOGRAPHIC_DATA]" at bounding box center [655, 499] width 384 height 21
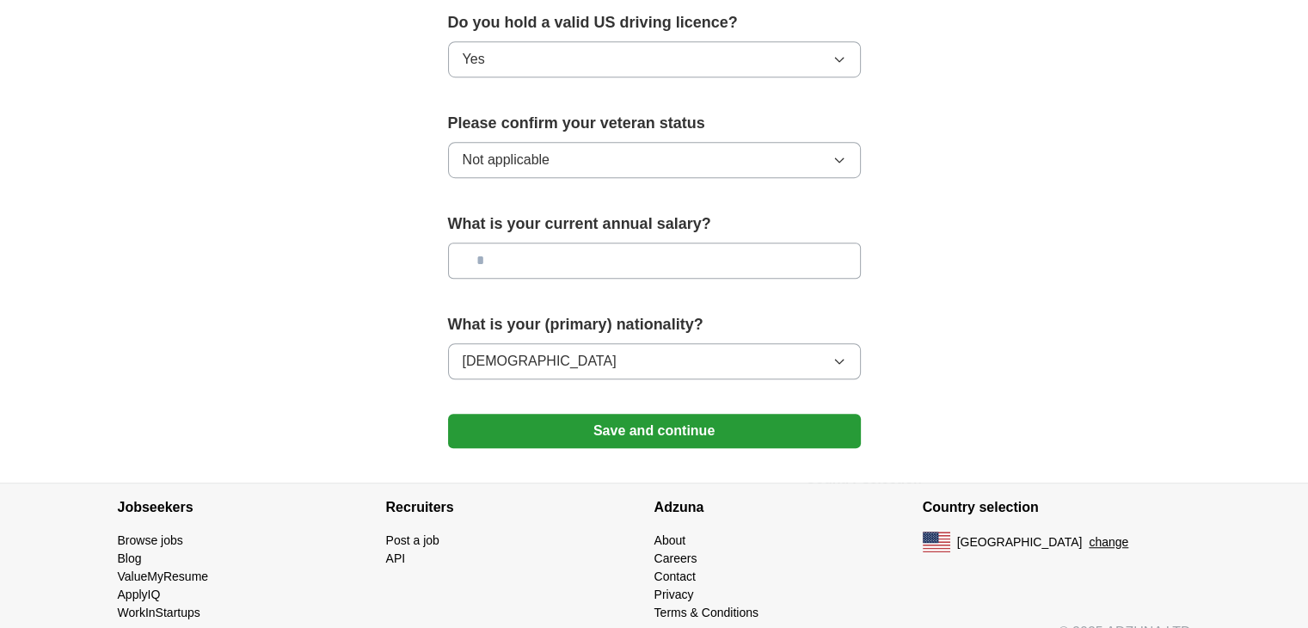
click at [621, 414] on button "Save and continue" at bounding box center [654, 431] width 413 height 34
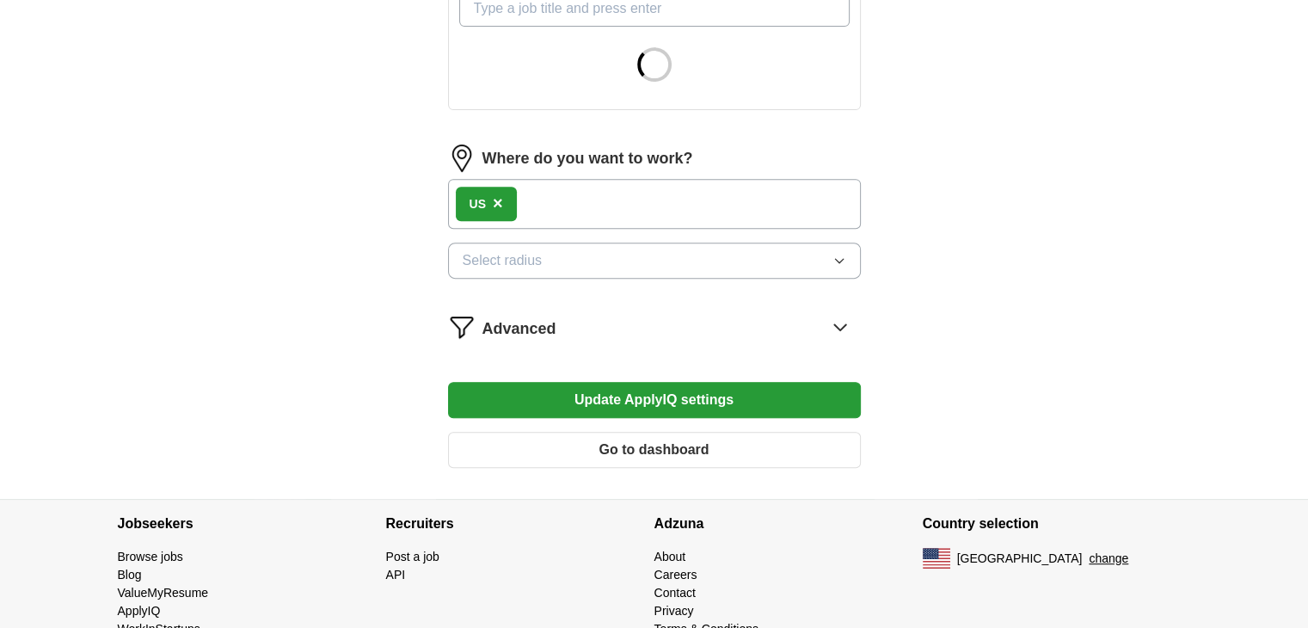
scroll to position [698, 0]
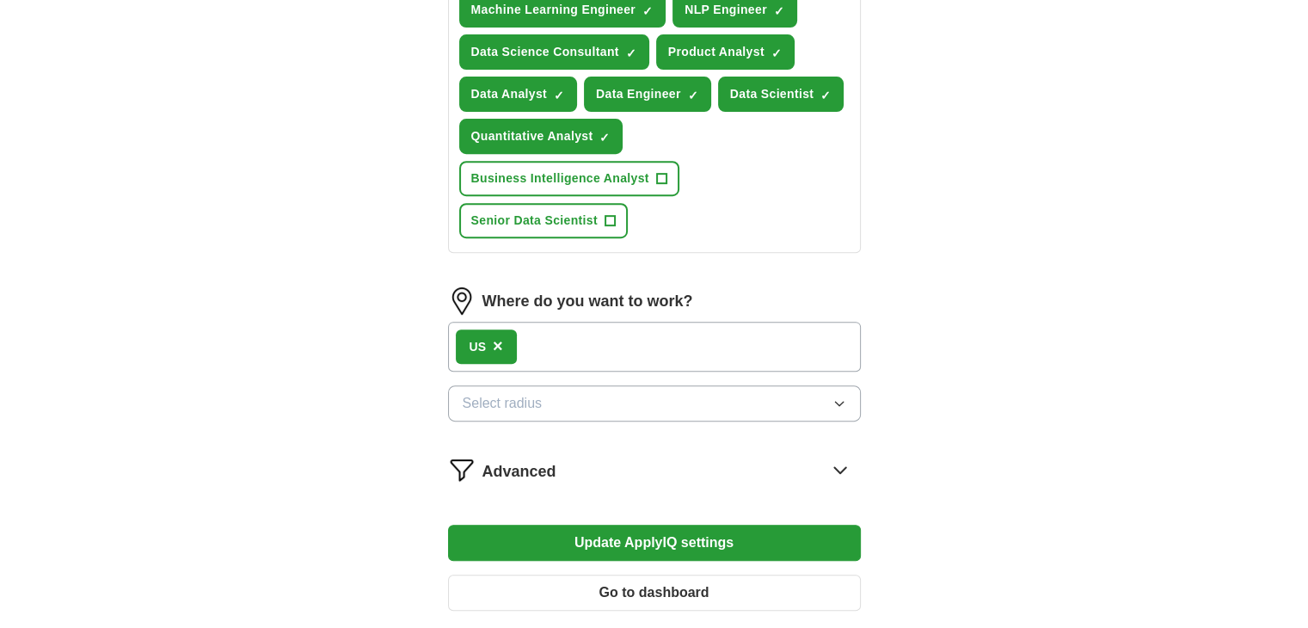
click at [658, 525] on button "Update ApplyIQ settings" at bounding box center [654, 543] width 413 height 36
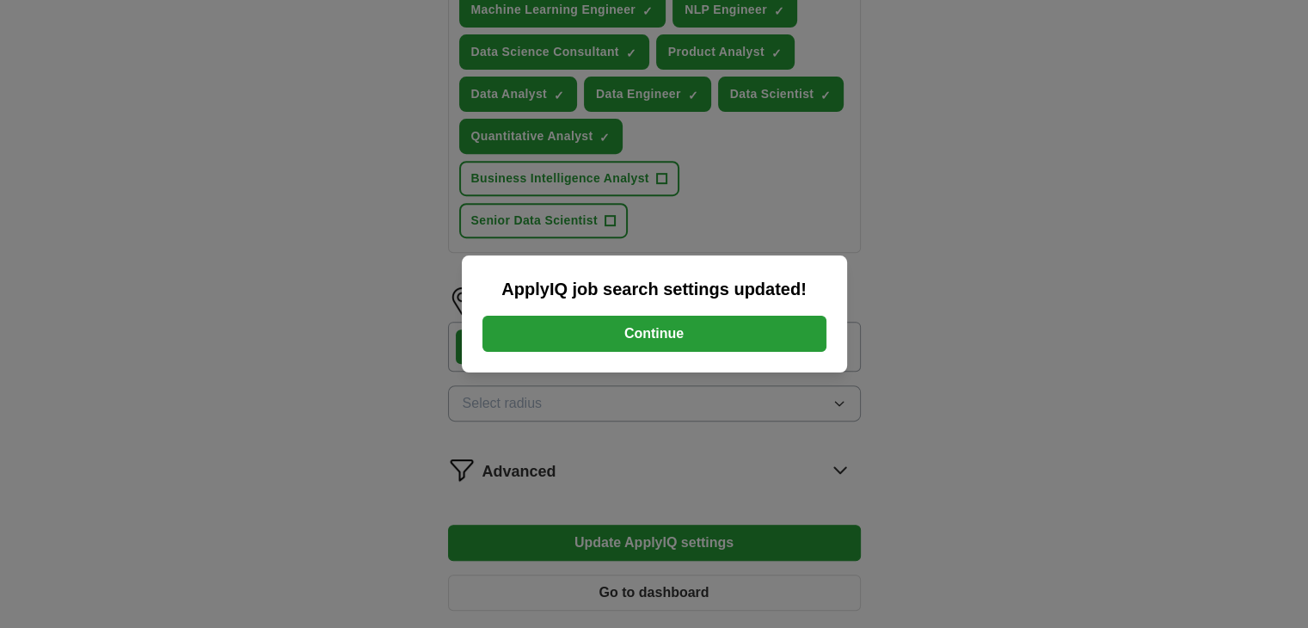
click at [695, 331] on button "Continue" at bounding box center [655, 334] width 344 height 36
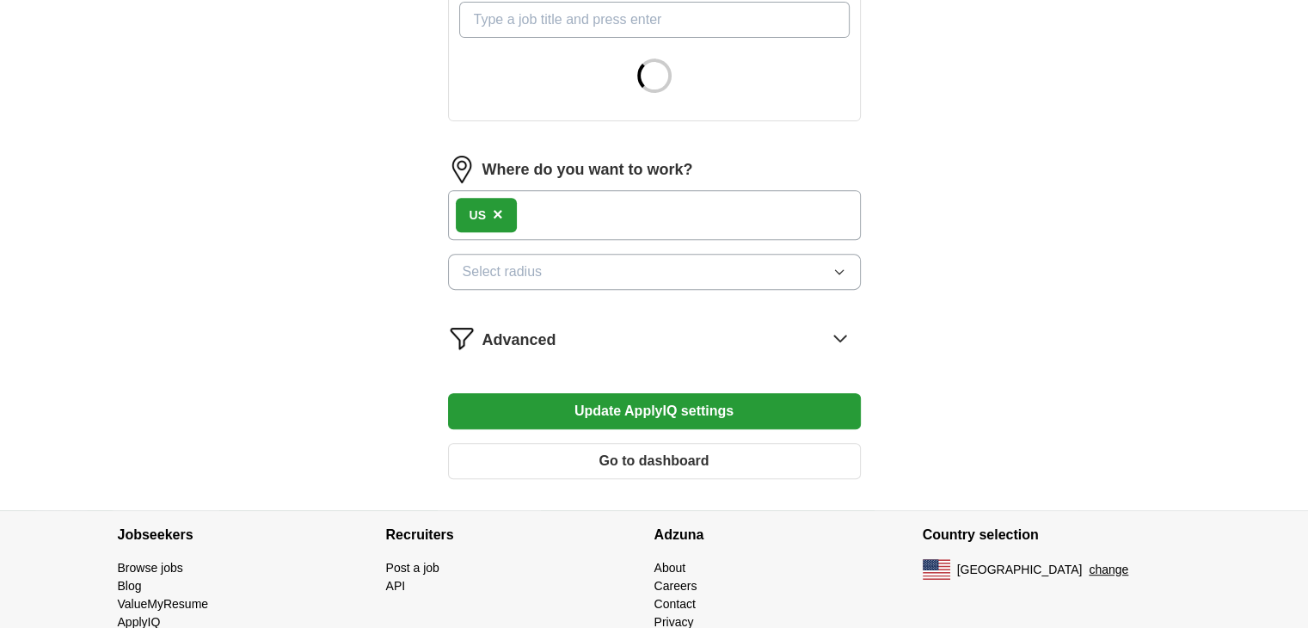
scroll to position [698, 0]
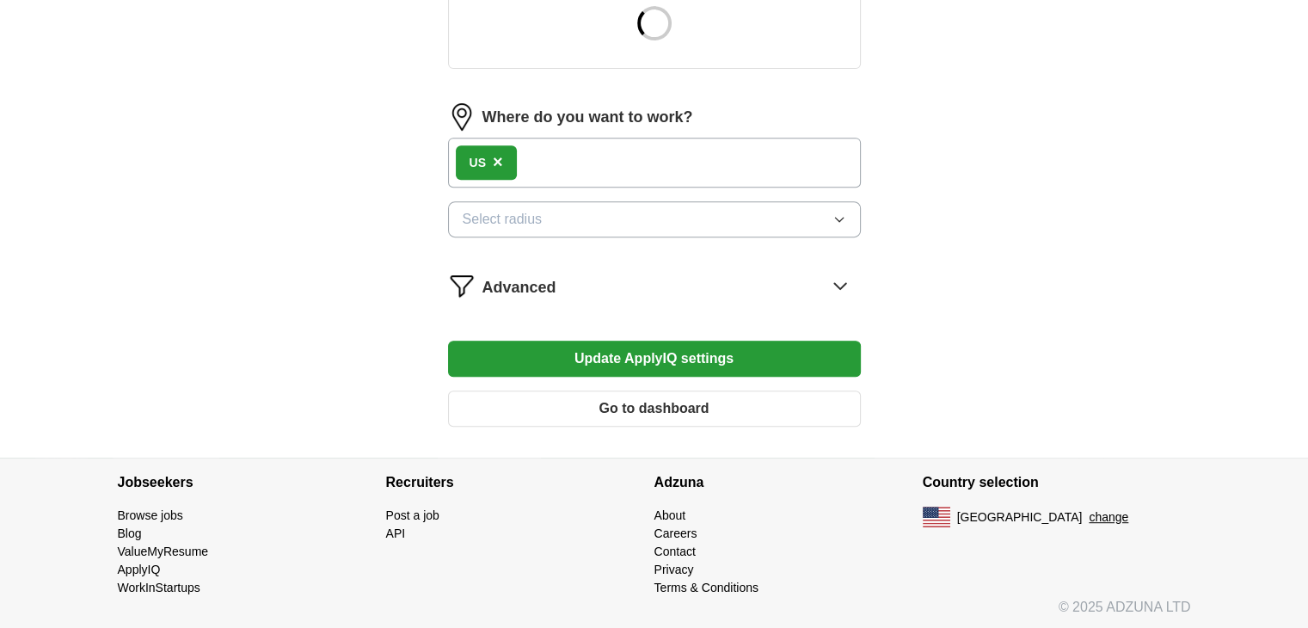
click at [573, 279] on div "Advanced" at bounding box center [672, 286] width 378 height 28
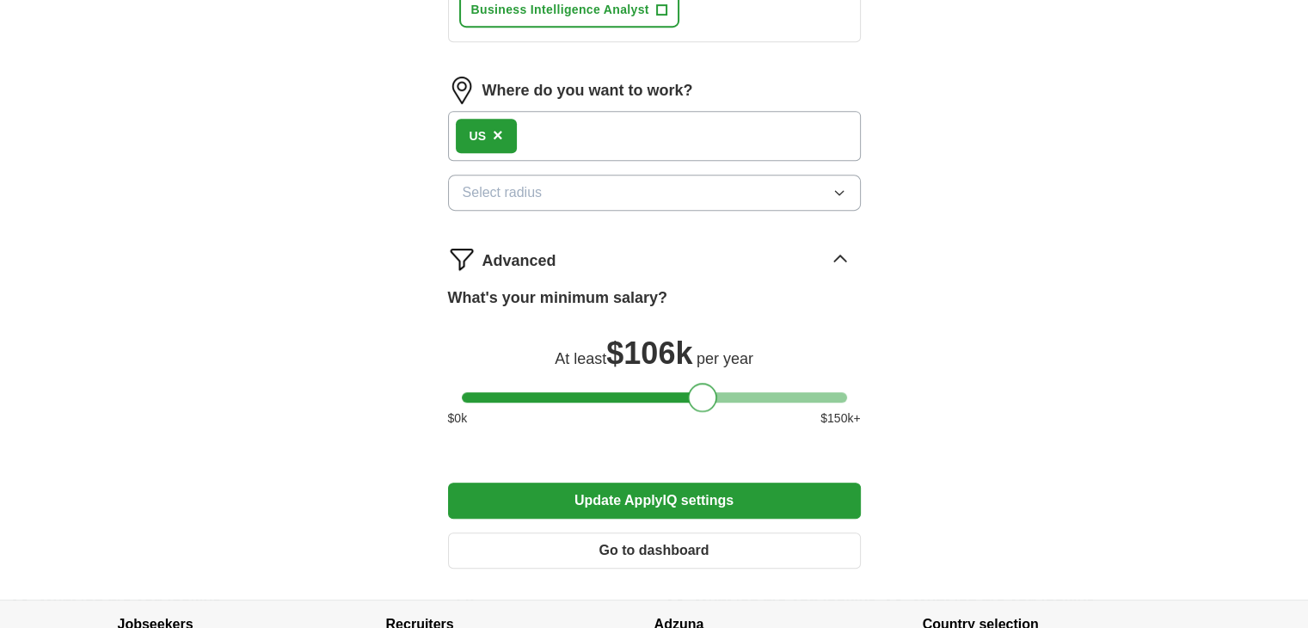
scroll to position [1006, 0]
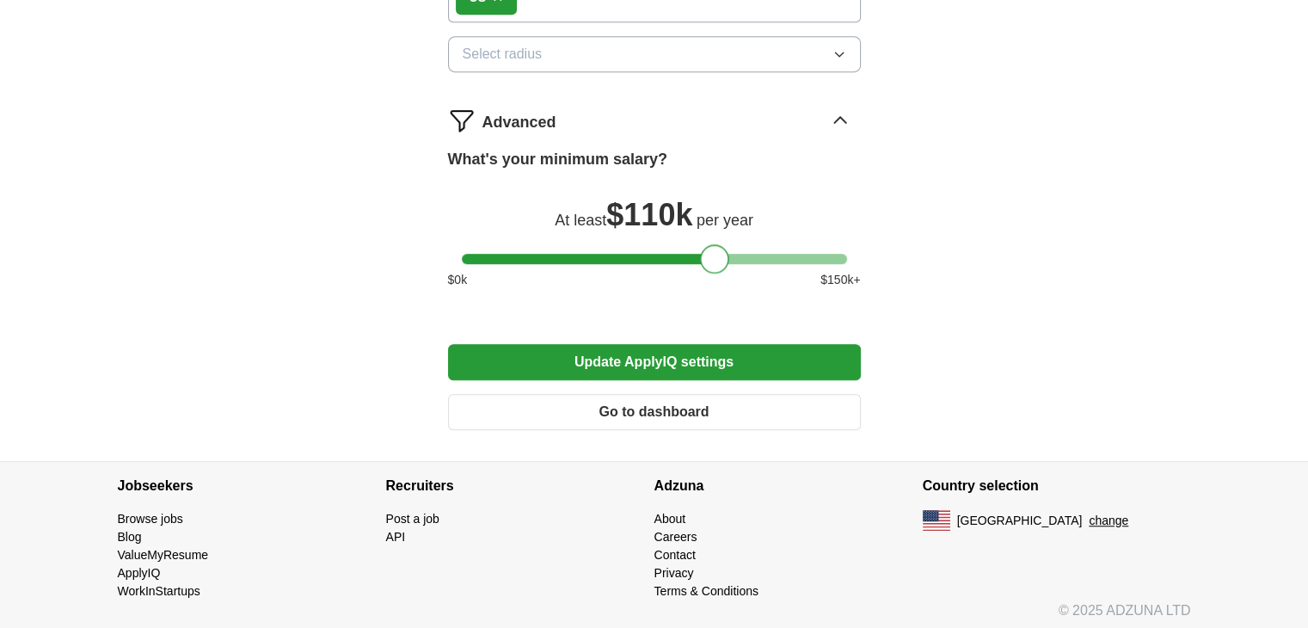
drag, startPoint x: 498, startPoint y: 258, endPoint x: 717, endPoint y: 266, distance: 219.5
click at [717, 266] on div at bounding box center [714, 258] width 29 height 29
click at [688, 352] on button "Update ApplyIQ settings" at bounding box center [654, 362] width 413 height 36
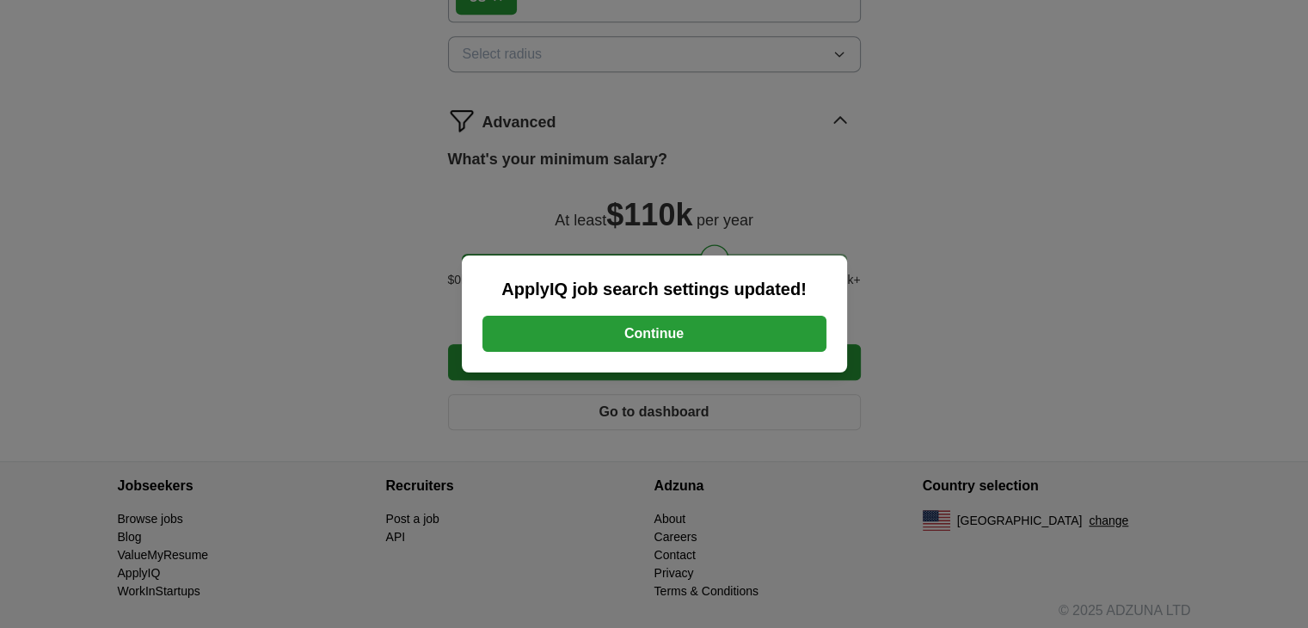
click at [647, 330] on button "Continue" at bounding box center [655, 334] width 344 height 36
